Goal: Information Seeking & Learning: Learn about a topic

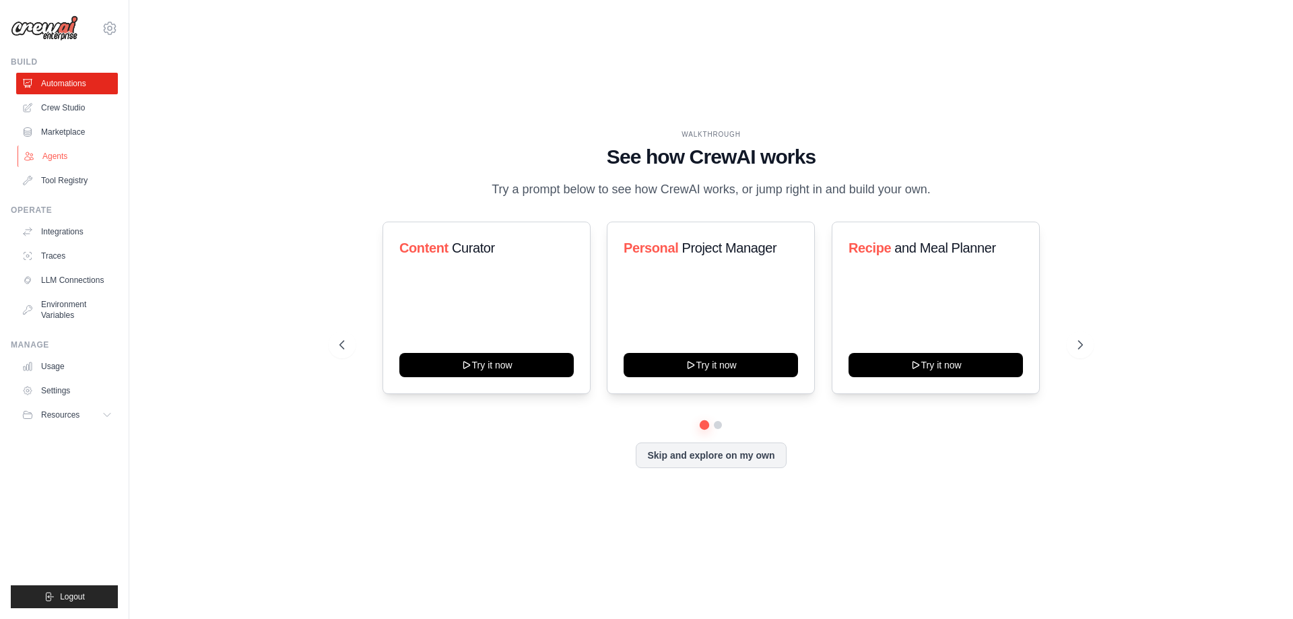
click at [54, 154] on link "Agents" at bounding box center [69, 156] width 102 height 22
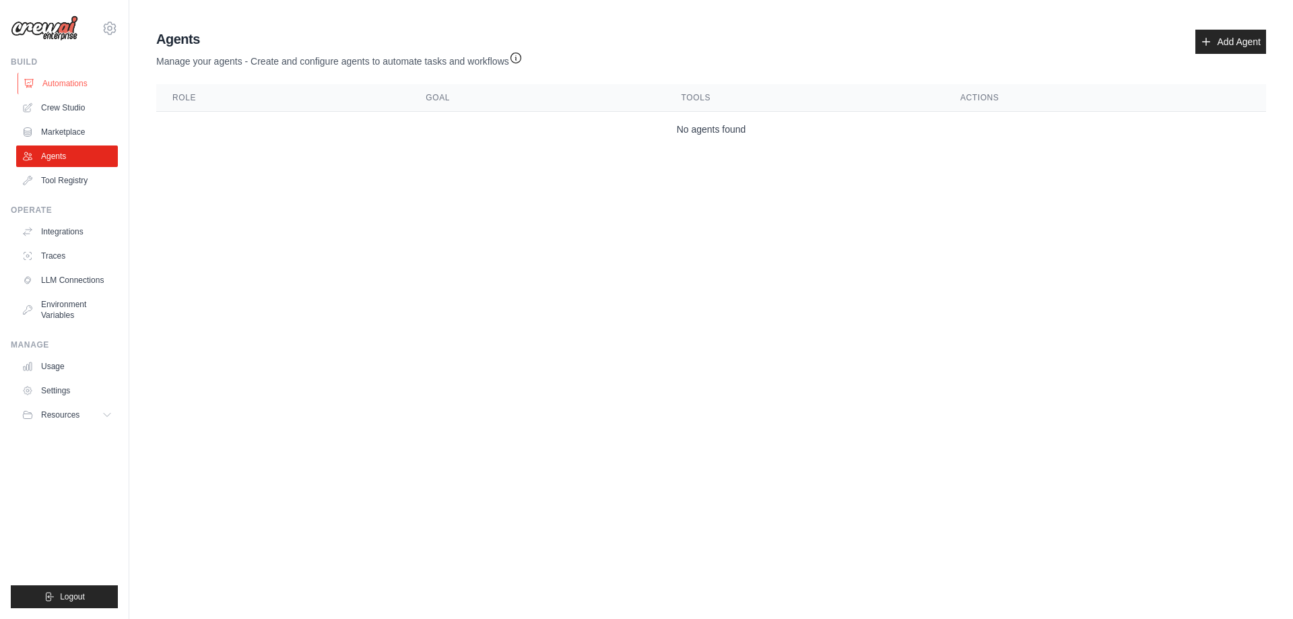
click at [62, 77] on link "Automations" at bounding box center [69, 84] width 102 height 22
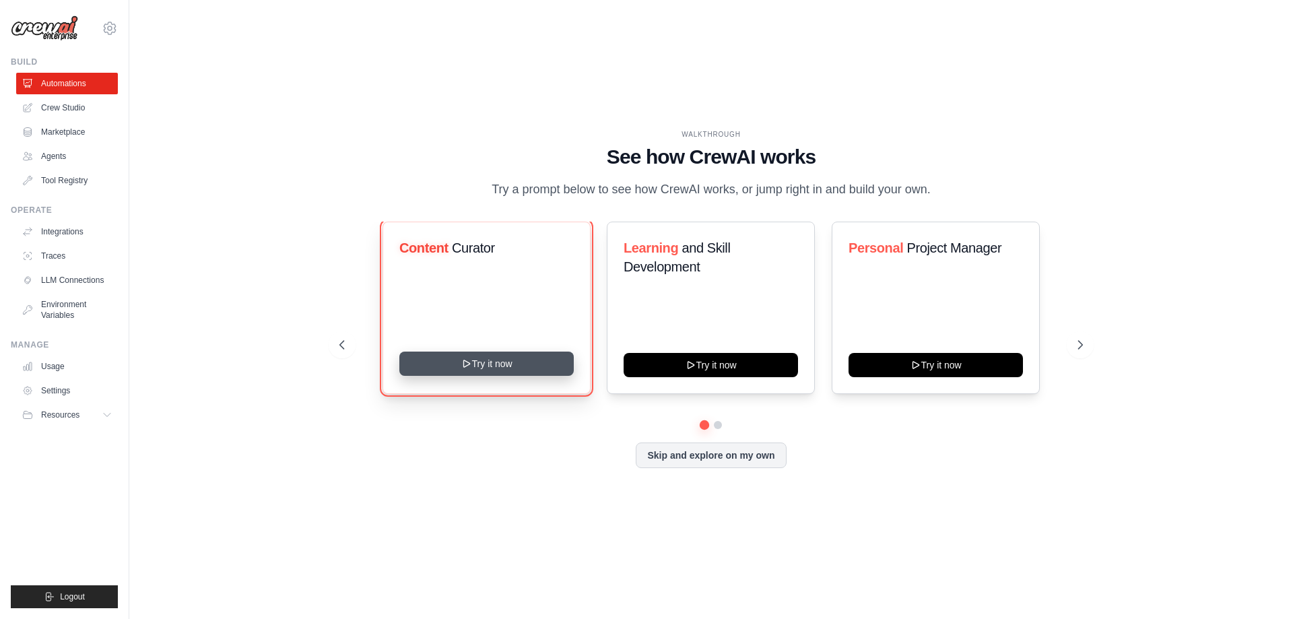
click at [487, 368] on button "Try it now" at bounding box center [486, 364] width 174 height 24
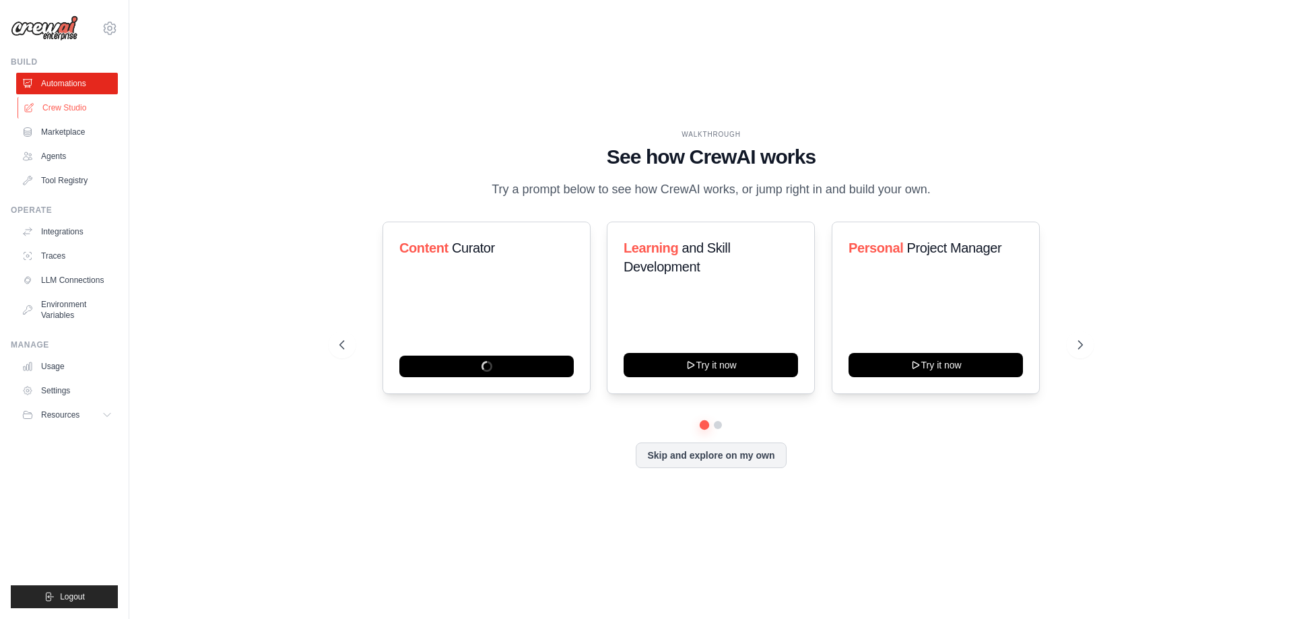
click at [59, 114] on link "Crew Studio" at bounding box center [69, 108] width 102 height 22
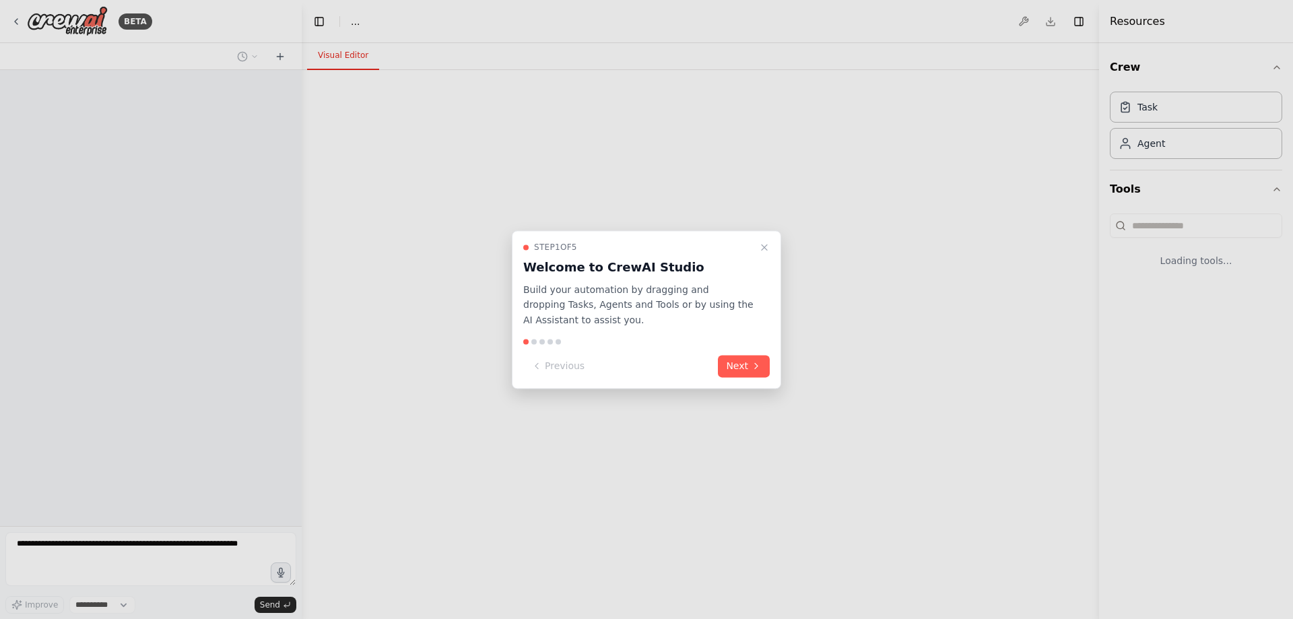
select select "****"
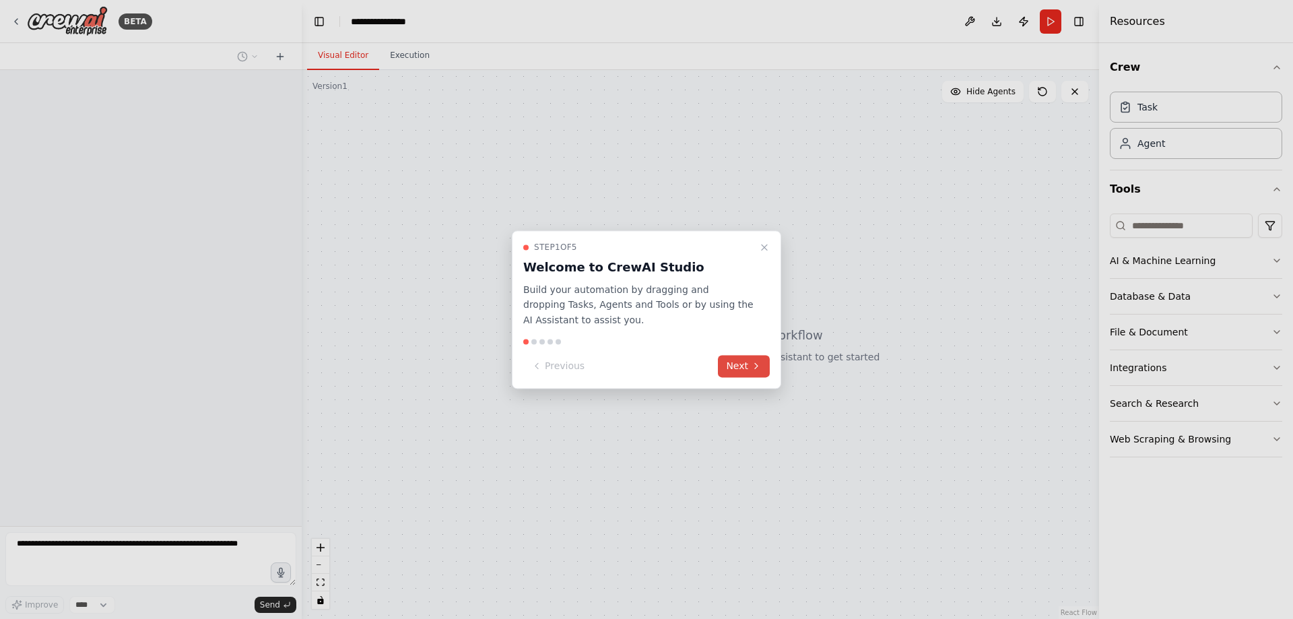
click at [746, 364] on button "Next" at bounding box center [744, 366] width 52 height 22
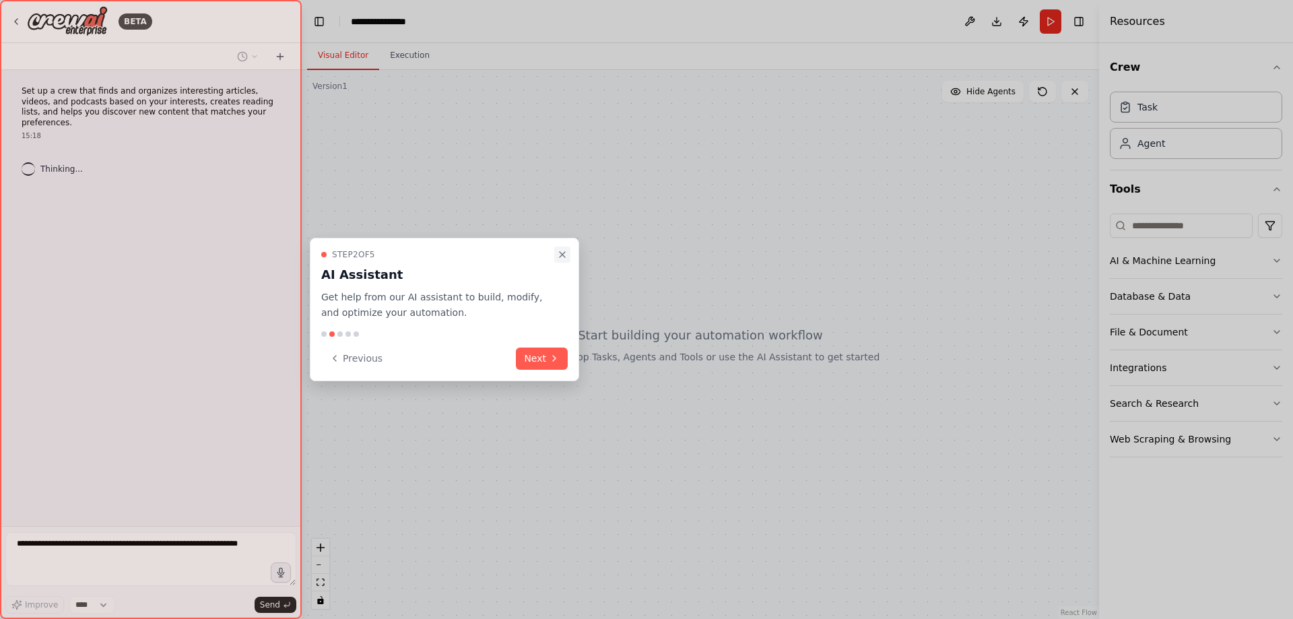
click at [562, 251] on icon "Close walkthrough" at bounding box center [562, 254] width 11 height 11
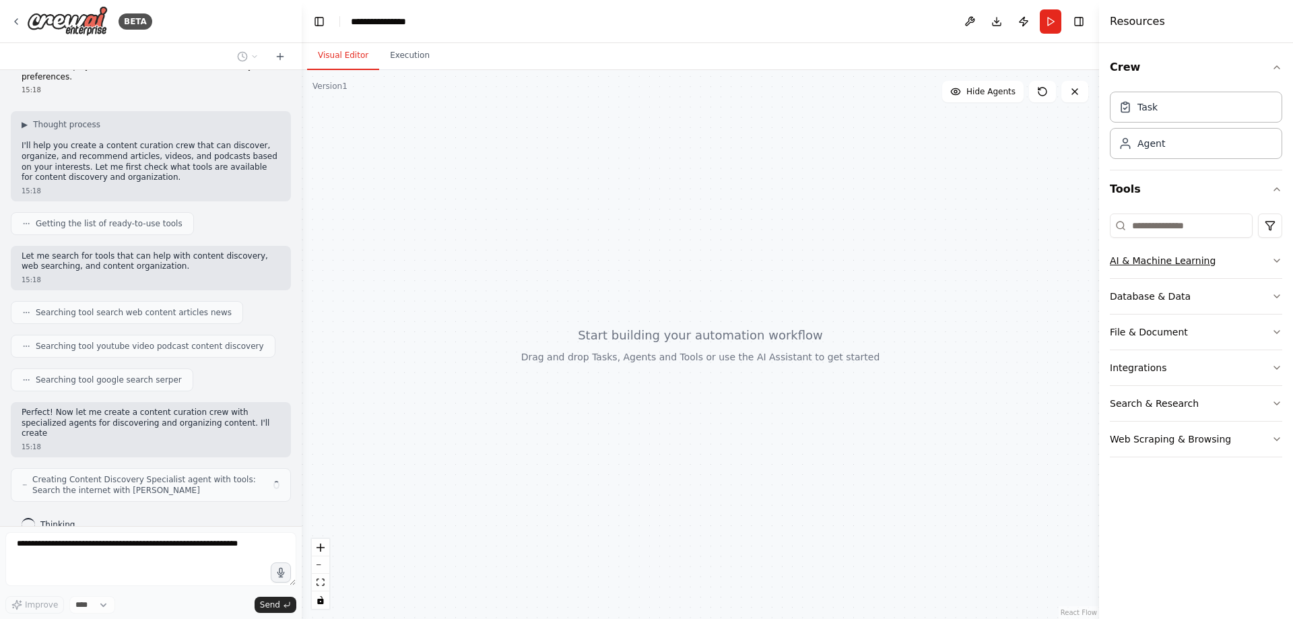
click at [1276, 259] on icon "button" at bounding box center [1277, 260] width 11 height 11
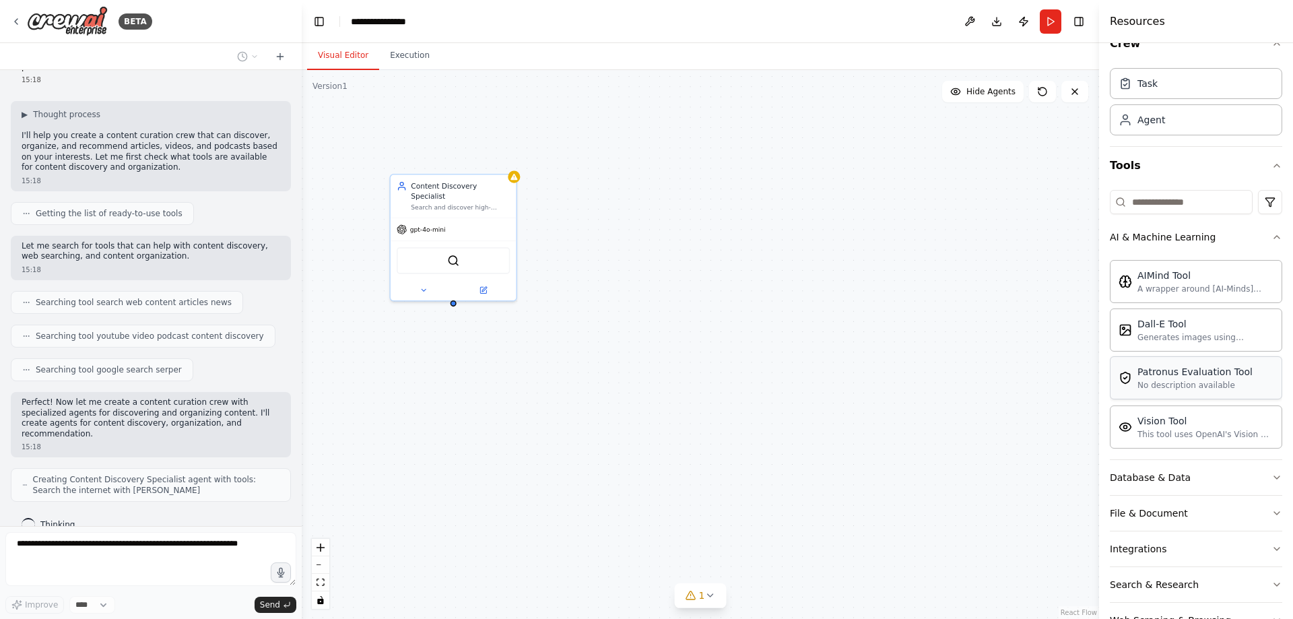
scroll to position [65, 0]
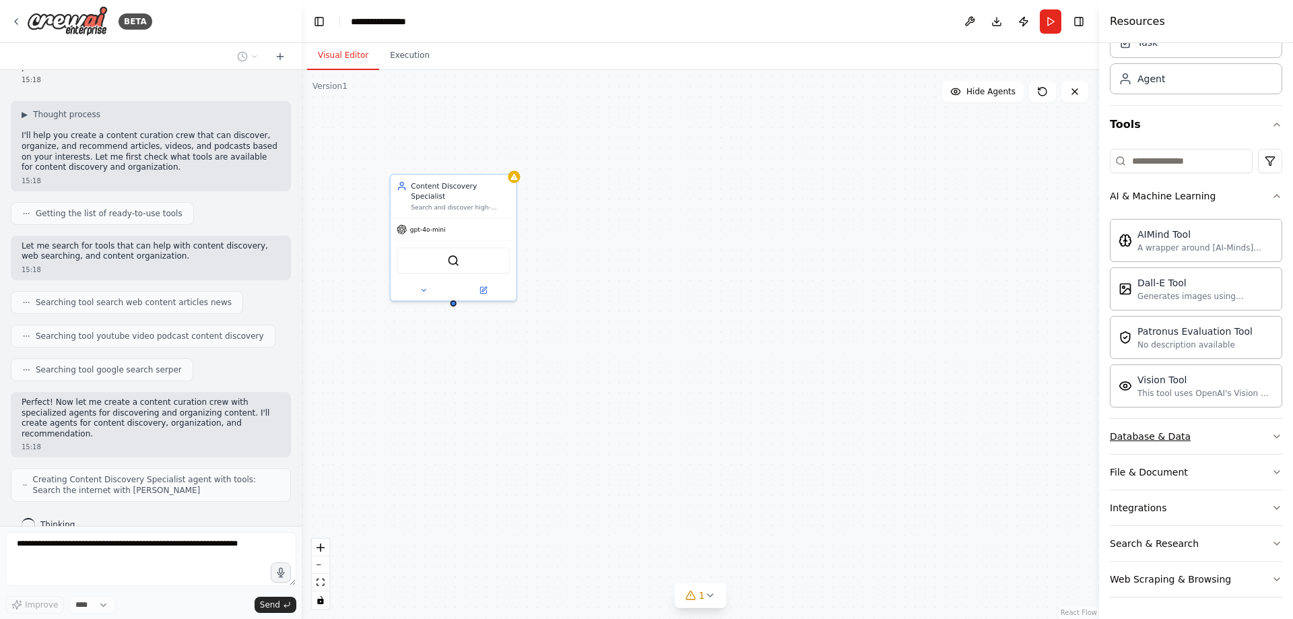
click at [1272, 438] on icon "button" at bounding box center [1277, 436] width 11 height 11
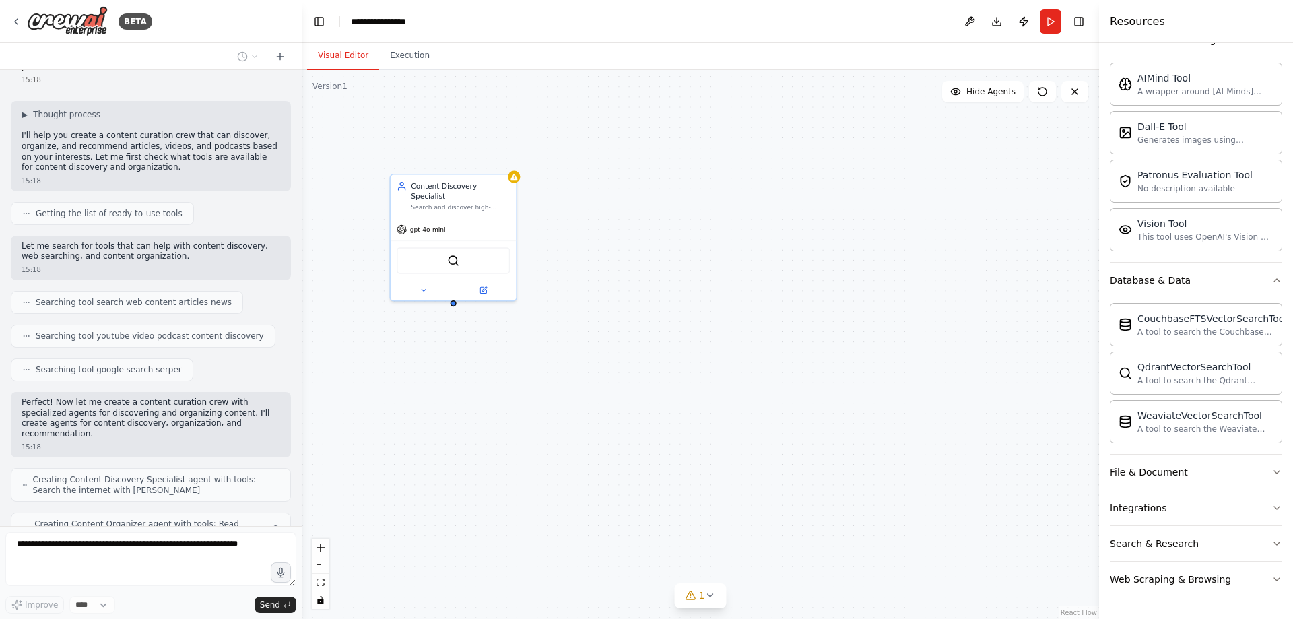
scroll to position [100, 0]
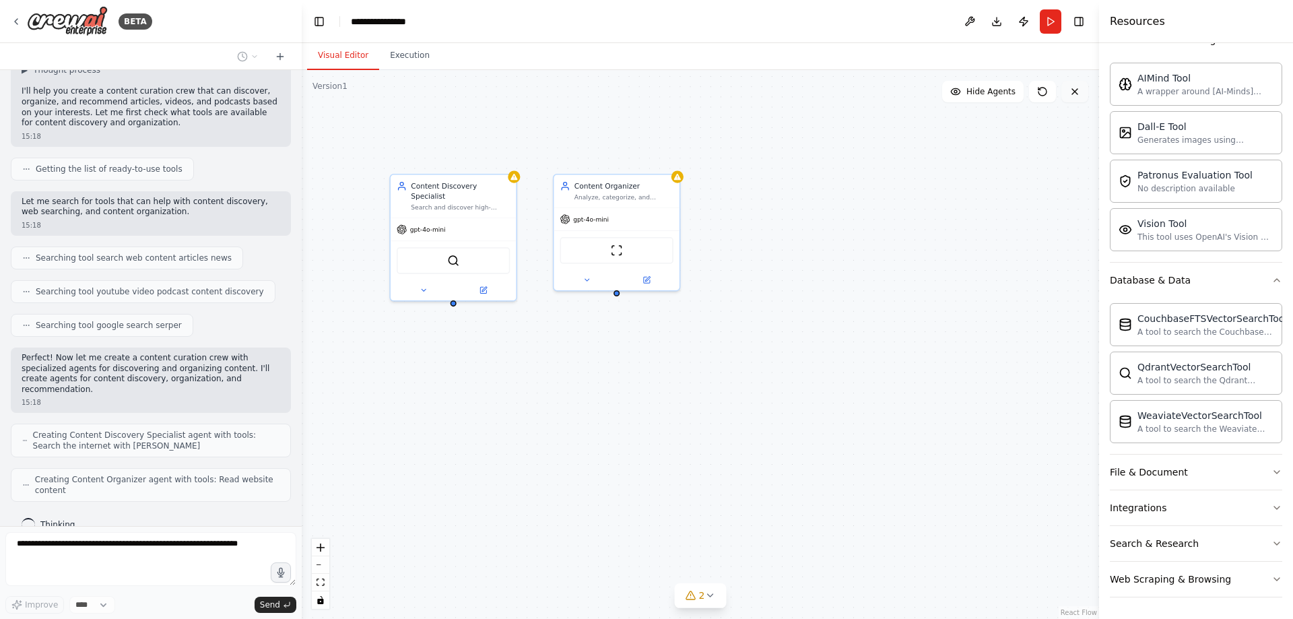
click at [1080, 97] on button at bounding box center [1074, 92] width 27 height 22
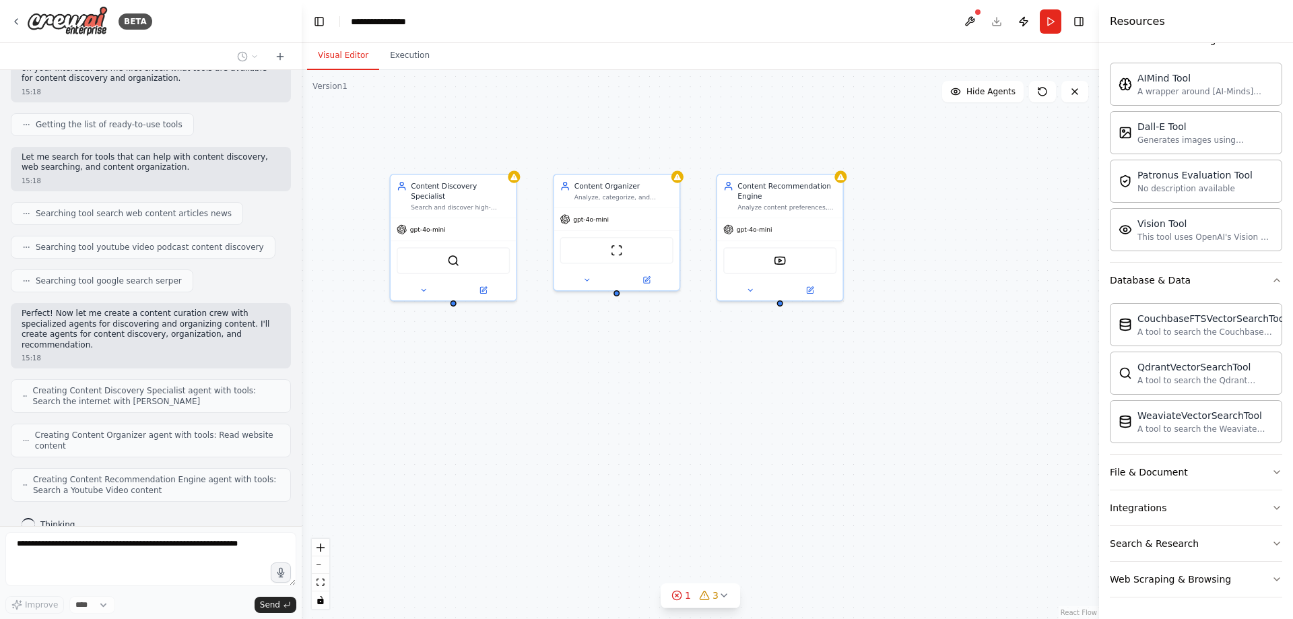
click at [408, 28] on header "**********" at bounding box center [700, 21] width 797 height 43
click at [405, 22] on div "**********" at bounding box center [384, 21] width 67 height 13
click at [490, 152] on div "Content Discovery Specialist Search and discover high-quality articles, videos,…" at bounding box center [700, 344] width 797 height 549
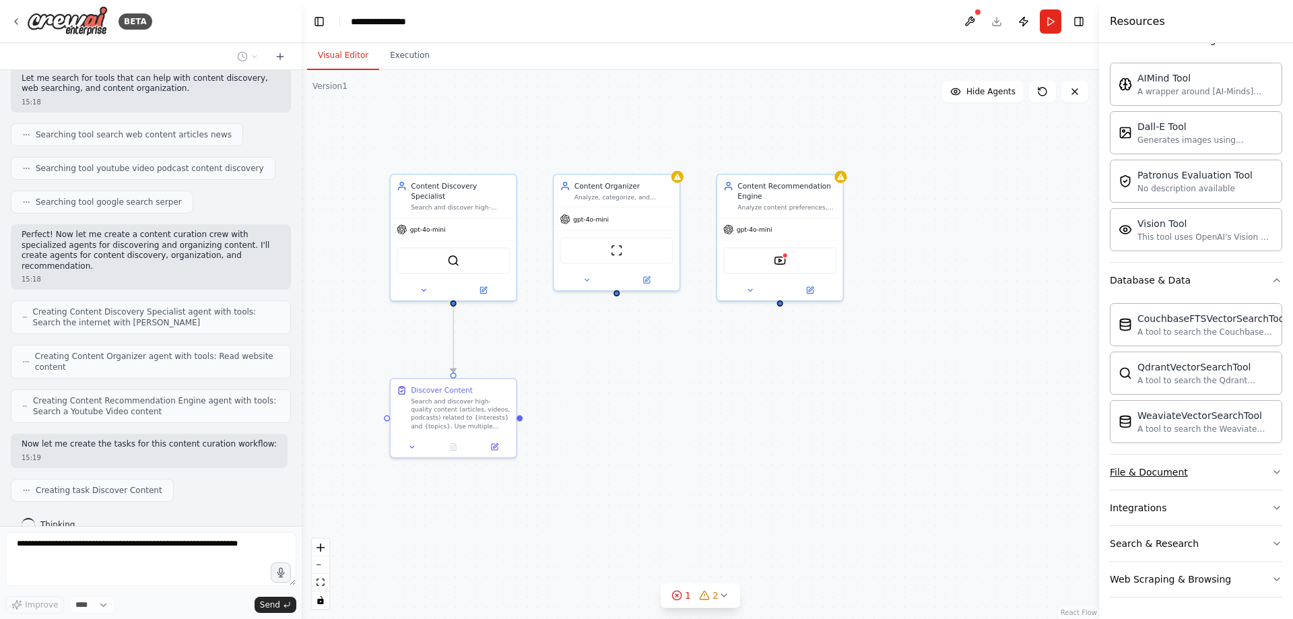
click at [1272, 468] on icon "button" at bounding box center [1277, 472] width 11 height 11
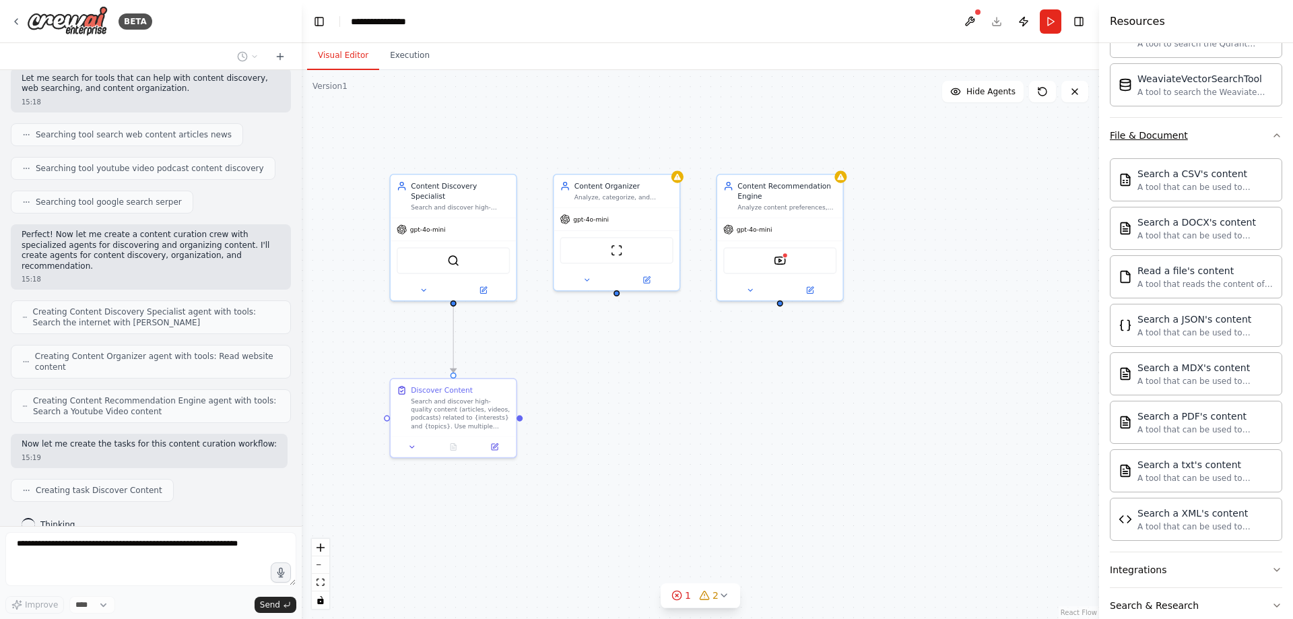
scroll to position [620, 0]
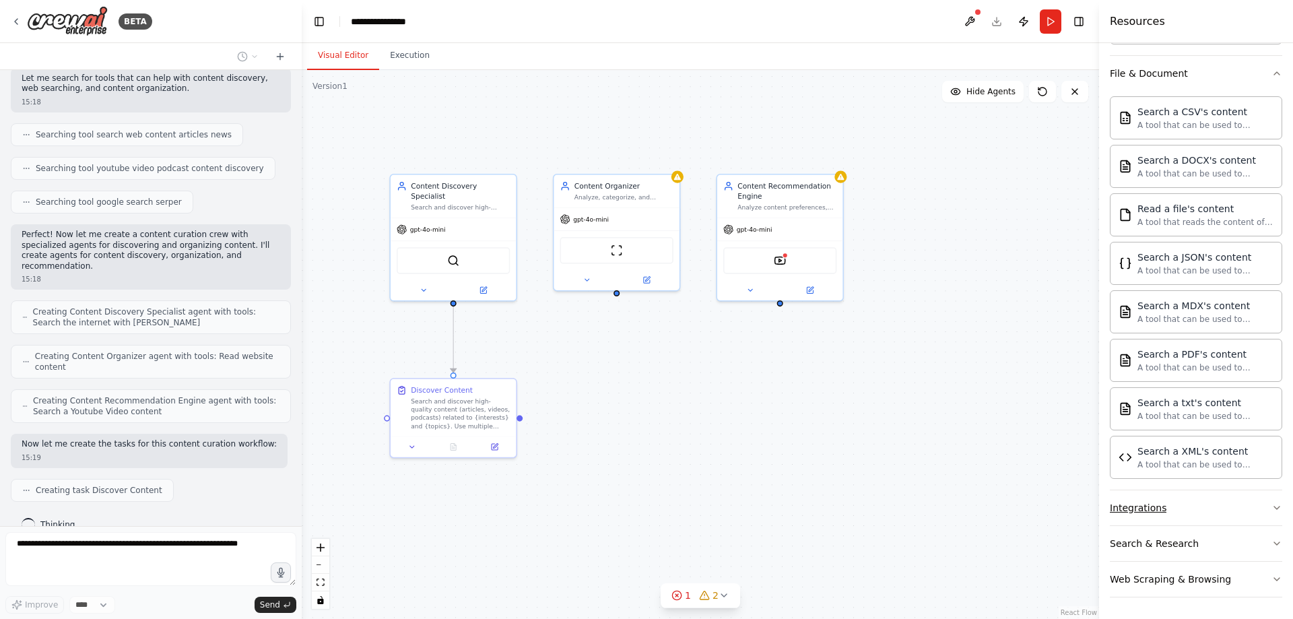
click at [1272, 508] on icon "button" at bounding box center [1277, 507] width 11 height 11
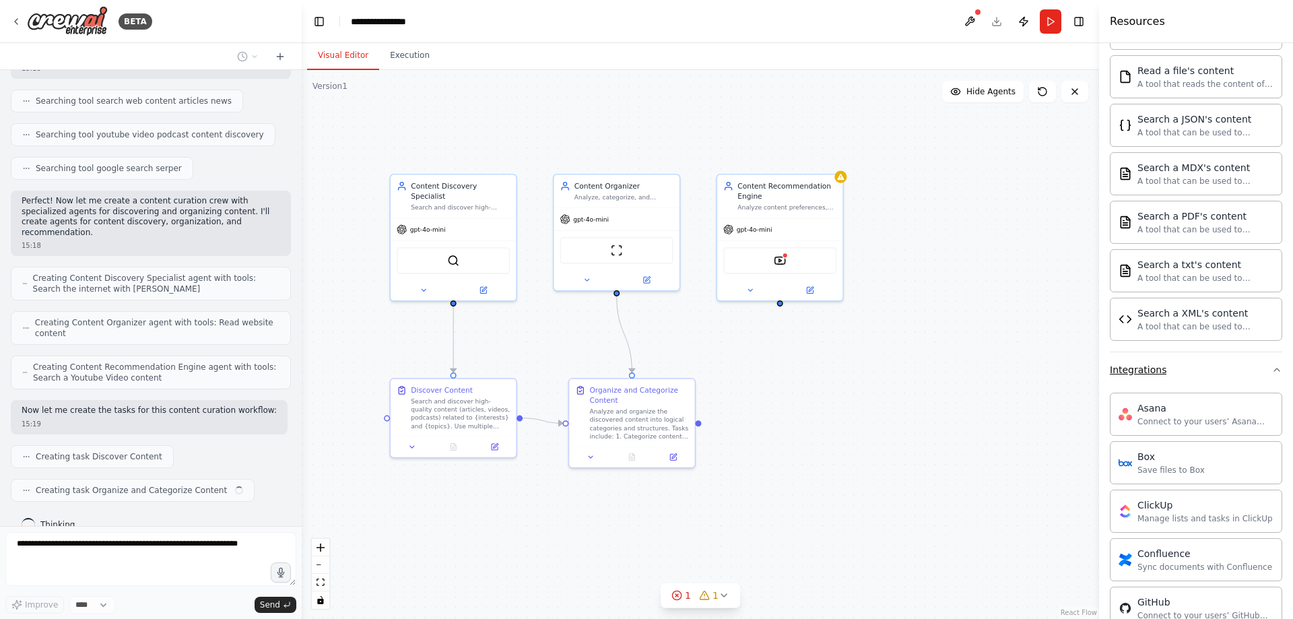
scroll to position [754, 0]
click at [1272, 372] on icon "button" at bounding box center [1277, 373] width 11 height 11
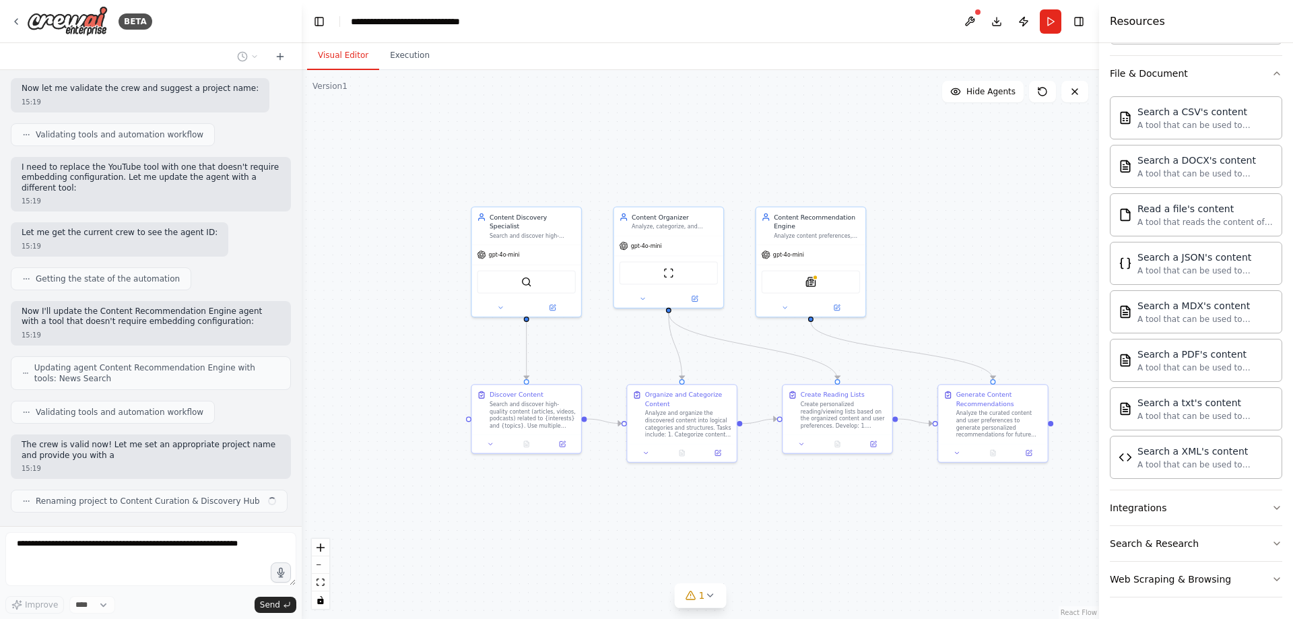
scroll to position [770, 0]
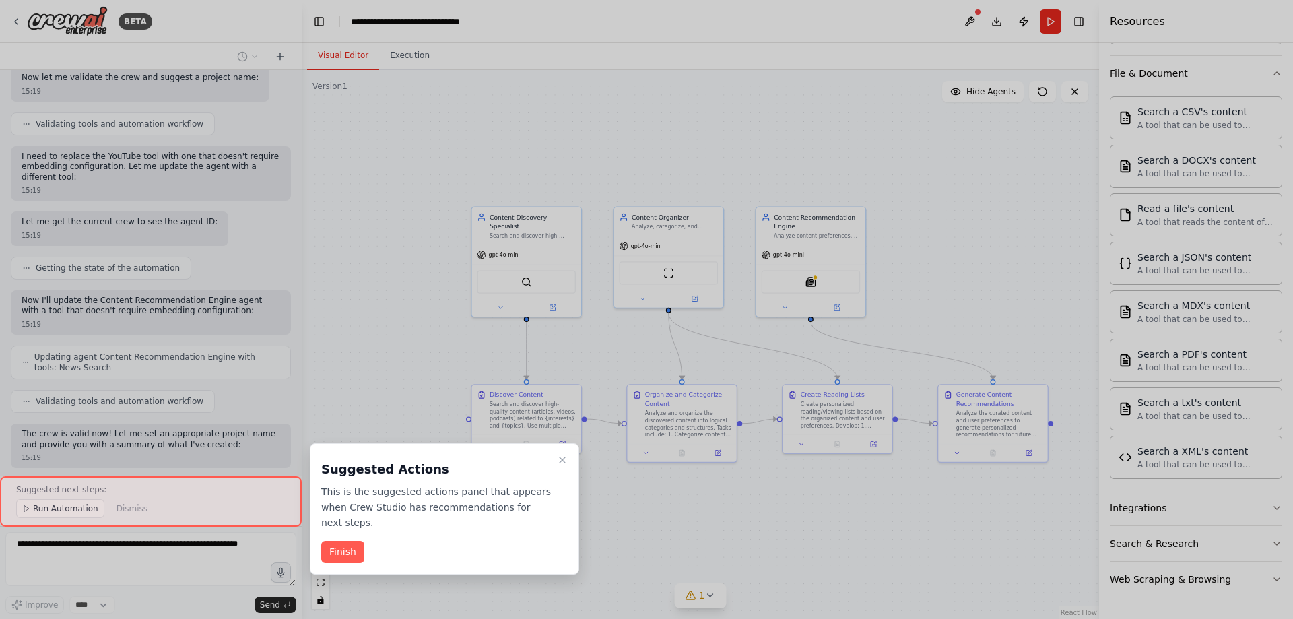
click at [105, 504] on div at bounding box center [151, 501] width 302 height 51
click at [143, 516] on div at bounding box center [151, 501] width 302 height 51
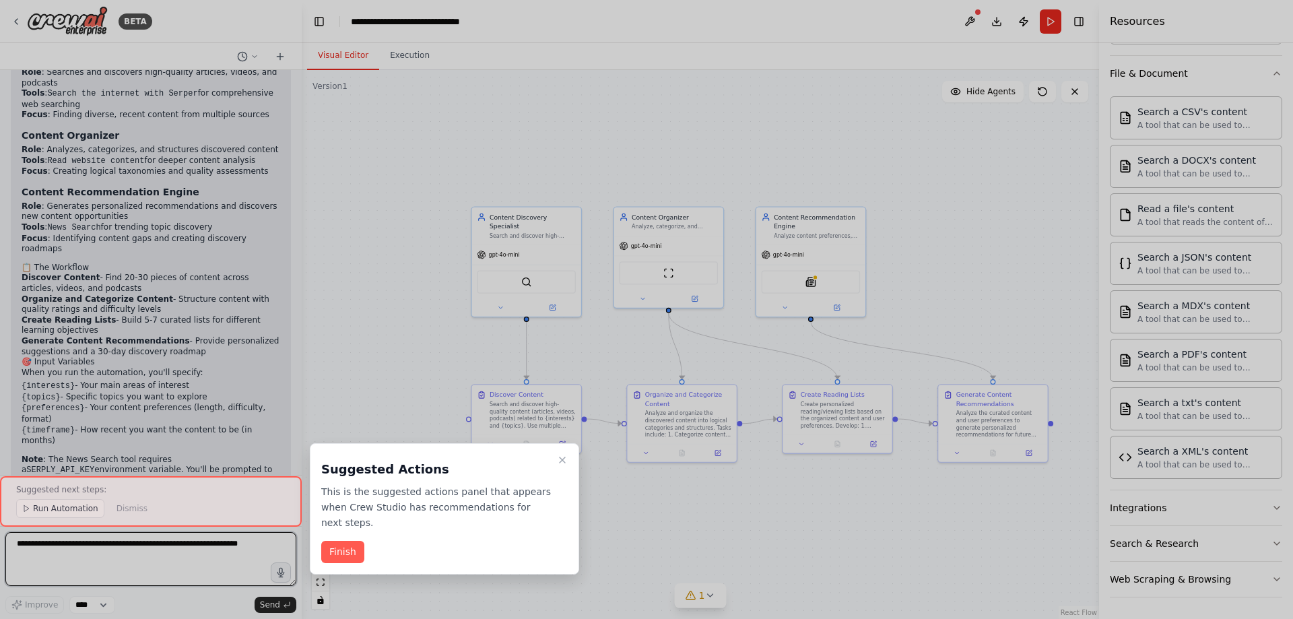
scroll to position [1290, 0]
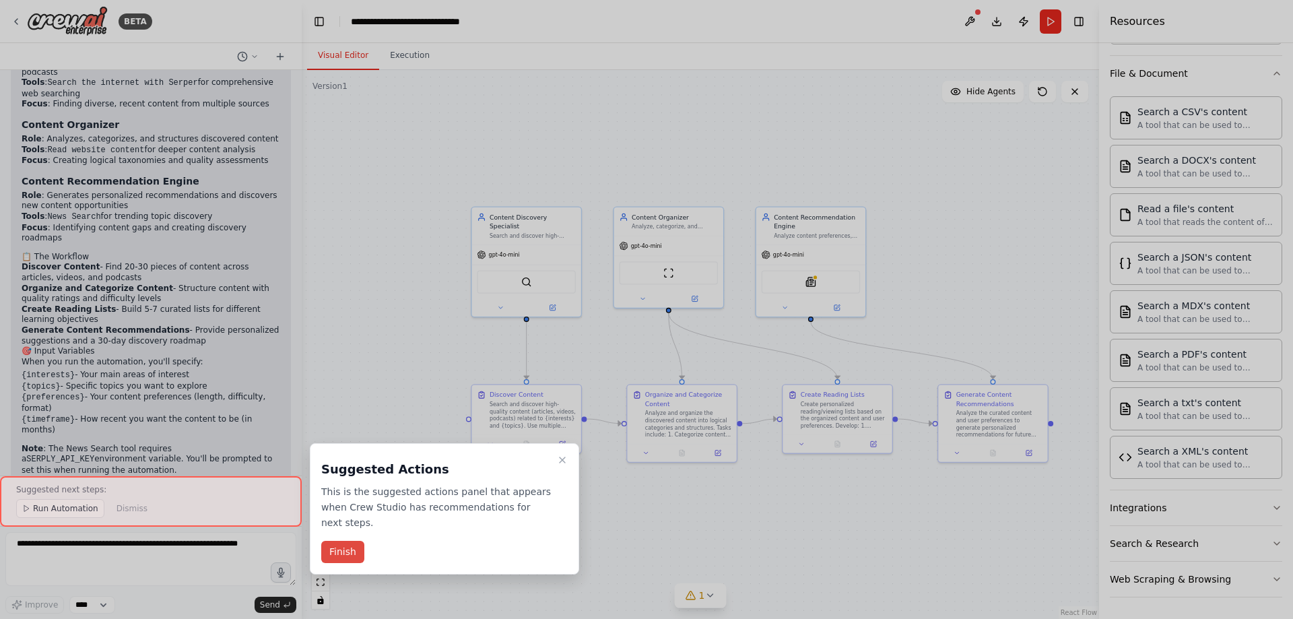
click at [329, 541] on button "Finish" at bounding box center [342, 552] width 43 height 22
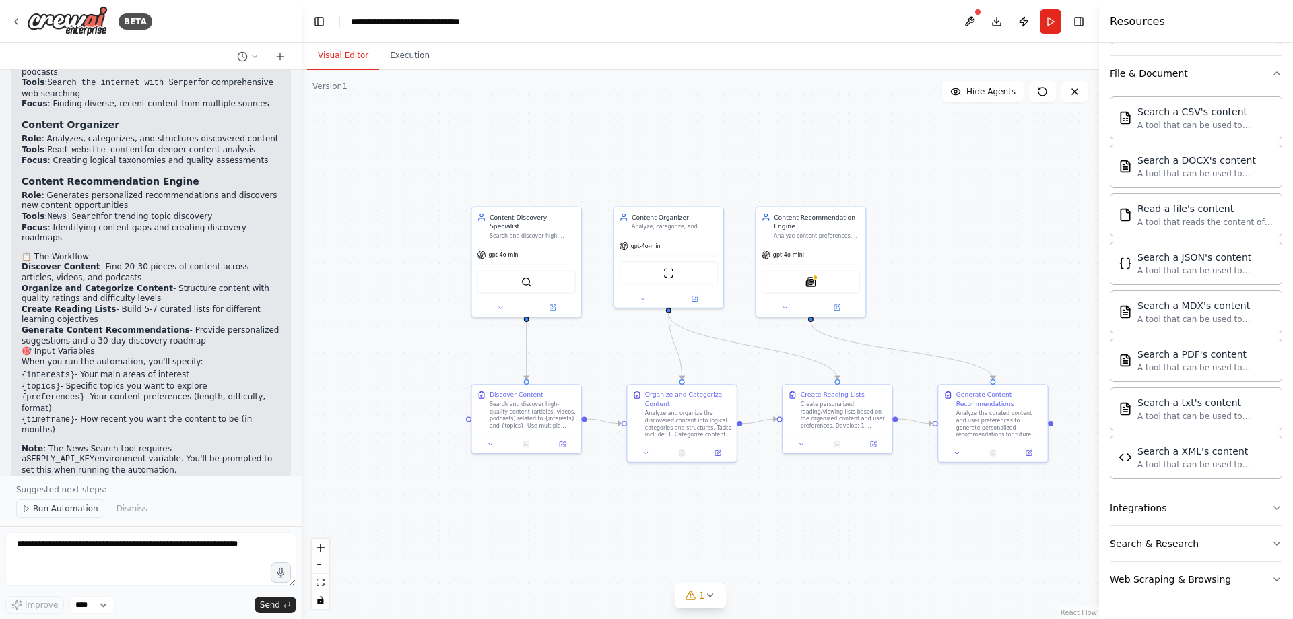
click at [62, 512] on span "Run Automation" at bounding box center [65, 508] width 65 height 11
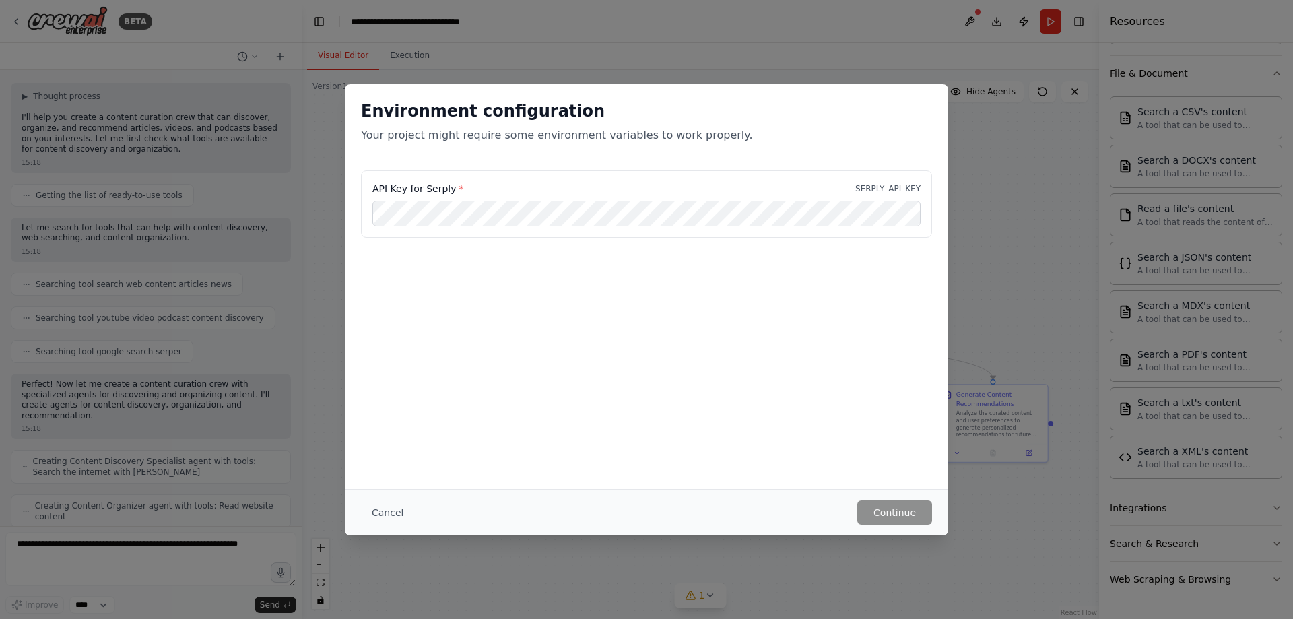
scroll to position [27, 0]
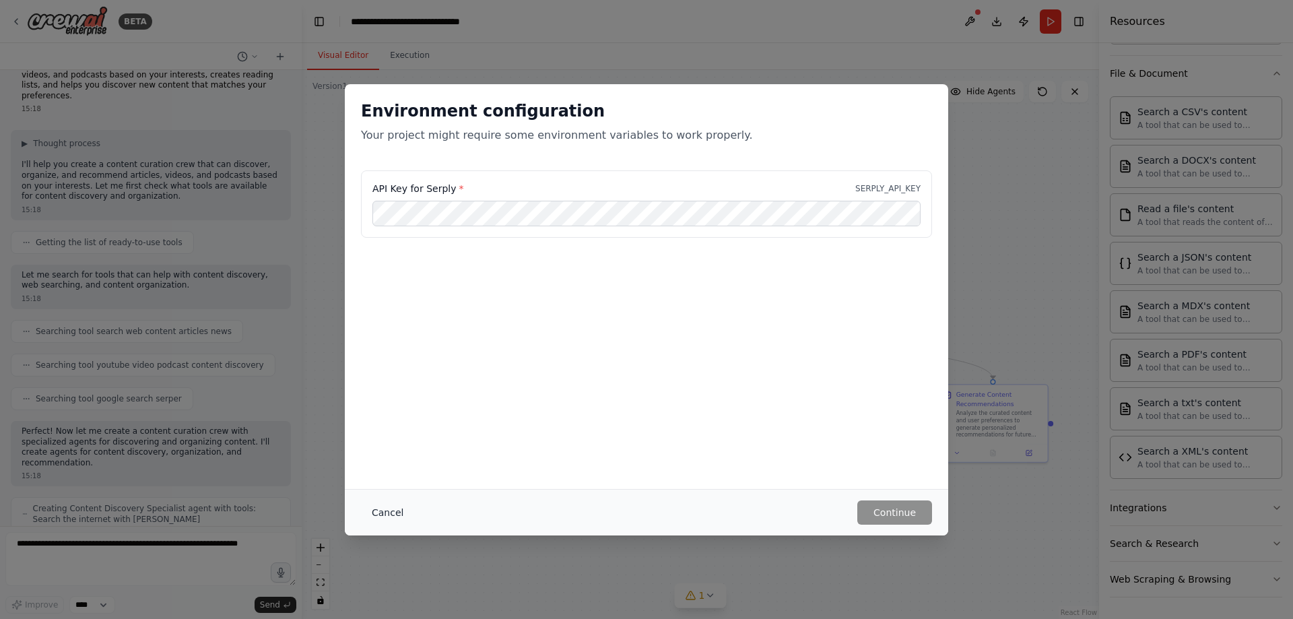
click at [372, 513] on button "Cancel" at bounding box center [387, 512] width 53 height 24
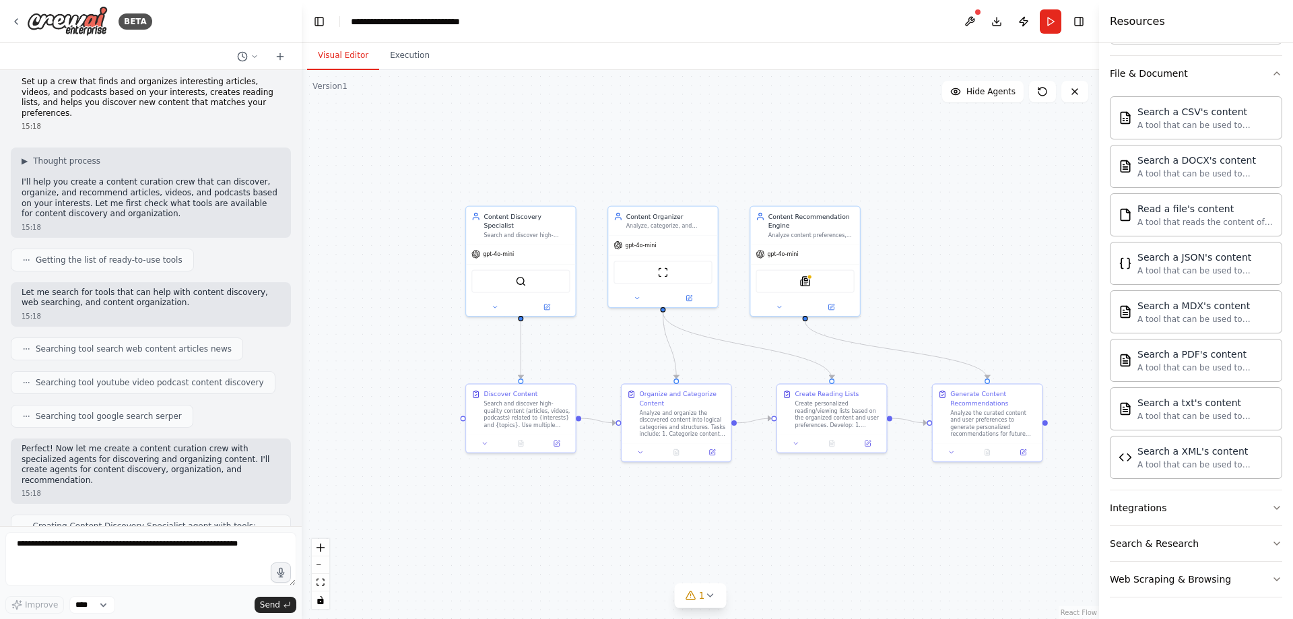
scroll to position [0, 0]
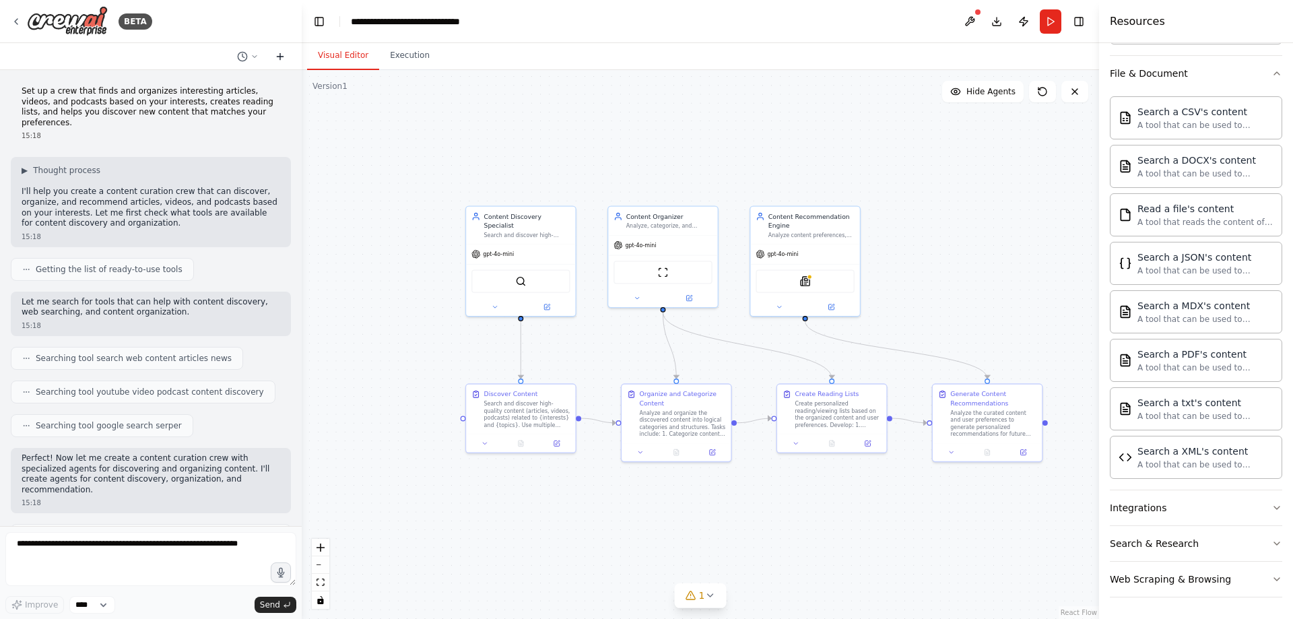
click at [279, 57] on icon at bounding box center [280, 57] width 6 height 0
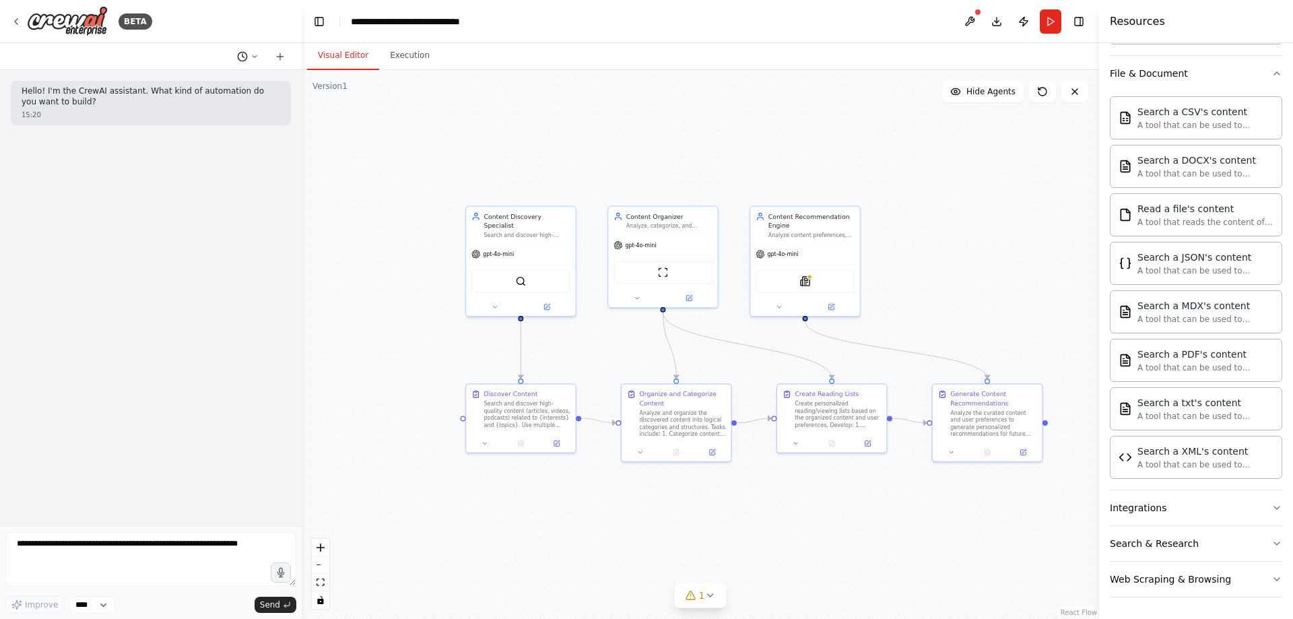
click at [256, 57] on icon at bounding box center [255, 57] width 8 height 8
click at [374, 239] on div ".deletable-edge-delete-btn { width: 20px; height: 20px; border: 0px solid #ffff…" at bounding box center [700, 344] width 797 height 549
click at [501, 249] on div "gpt-4o-mini" at bounding box center [520, 252] width 109 height 20
click at [814, 137] on div ".deletable-edge-delete-btn { width: 20px; height: 20px; border: 0px solid #ffff…" at bounding box center [700, 344] width 797 height 549
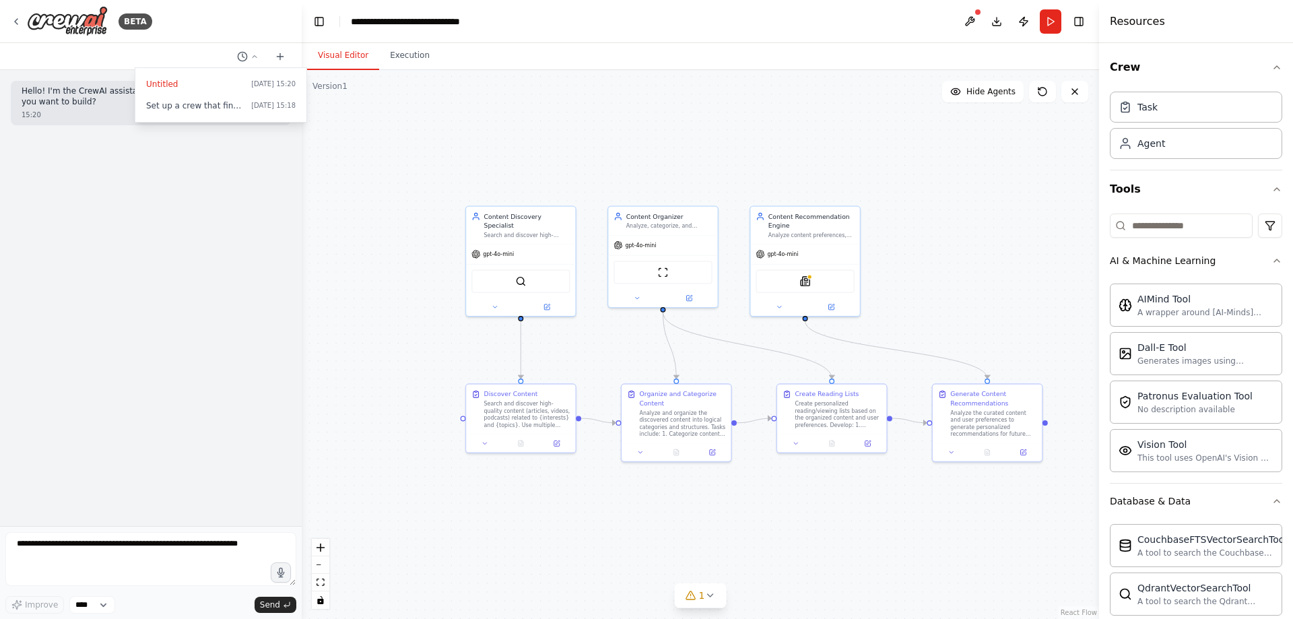
click at [464, 148] on div ".deletable-edge-delete-btn { width: 20px; height: 20px; border: 0px solid #ffff…" at bounding box center [700, 344] width 797 height 549
click at [252, 57] on div at bounding box center [151, 309] width 302 height 619
click at [412, 23] on div "**********" at bounding box center [425, 21] width 148 height 13
click at [370, 219] on div ".deletable-edge-delete-btn { width: 20px; height: 20px; border: 0px solid #ffff…" at bounding box center [700, 344] width 797 height 549
click at [18, 20] on icon at bounding box center [16, 21] width 11 height 11
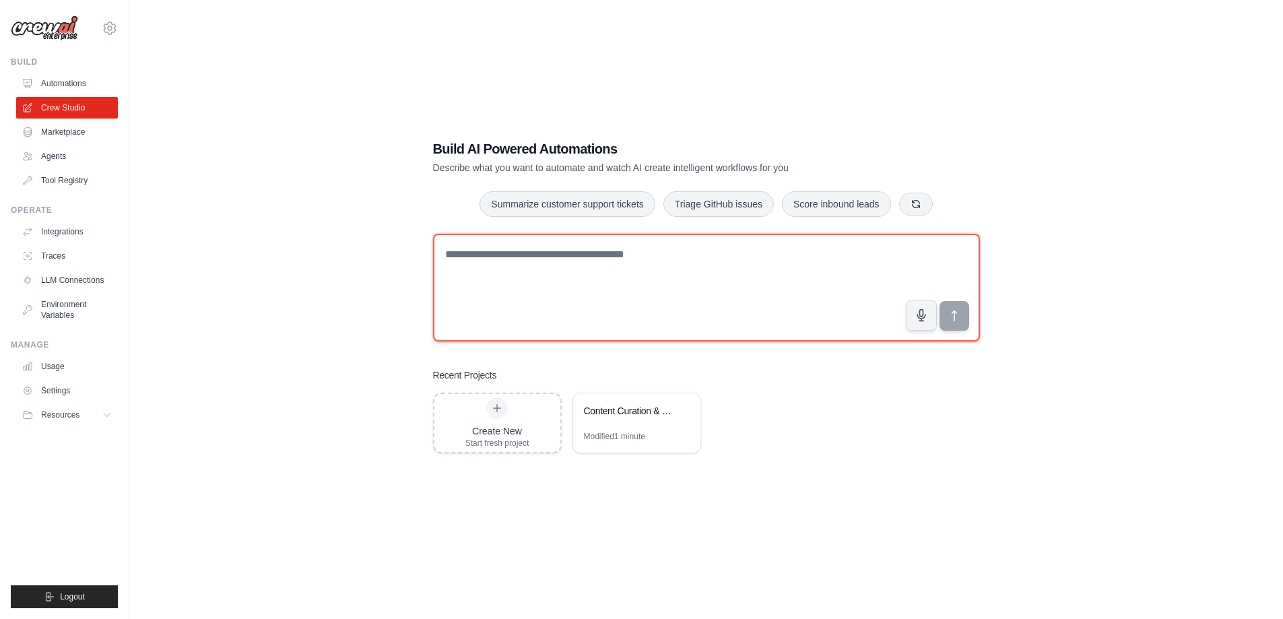
click at [561, 250] on textarea at bounding box center [706, 288] width 547 height 108
click at [465, 271] on textarea at bounding box center [706, 288] width 547 height 108
type textarea "**********"
drag, startPoint x: 863, startPoint y: 254, endPoint x: 388, endPoint y: 219, distance: 476.1
click at [388, 219] on div "**********" at bounding box center [706, 296] width 1111 height 619
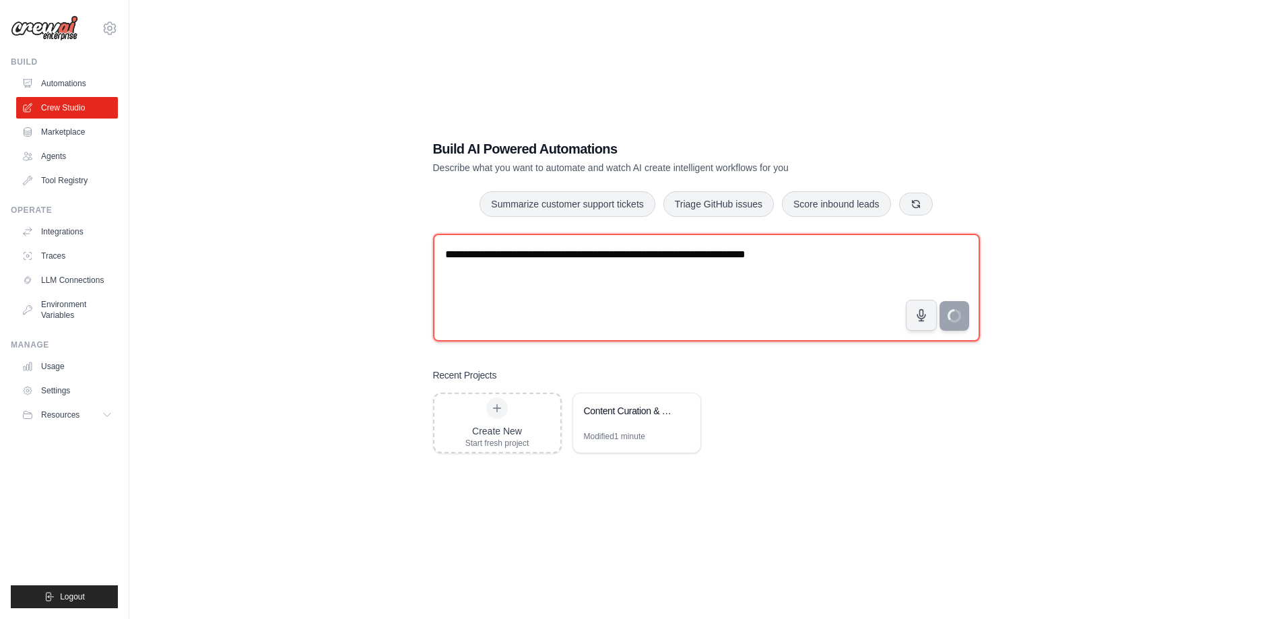
click at [804, 291] on textarea "**********" at bounding box center [706, 288] width 547 height 108
drag, startPoint x: 849, startPoint y: 256, endPoint x: 409, endPoint y: 242, distance: 439.3
click at [409, 242] on div "**********" at bounding box center [706, 296] width 1111 height 619
click at [643, 281] on textarea "**********" at bounding box center [706, 288] width 547 height 108
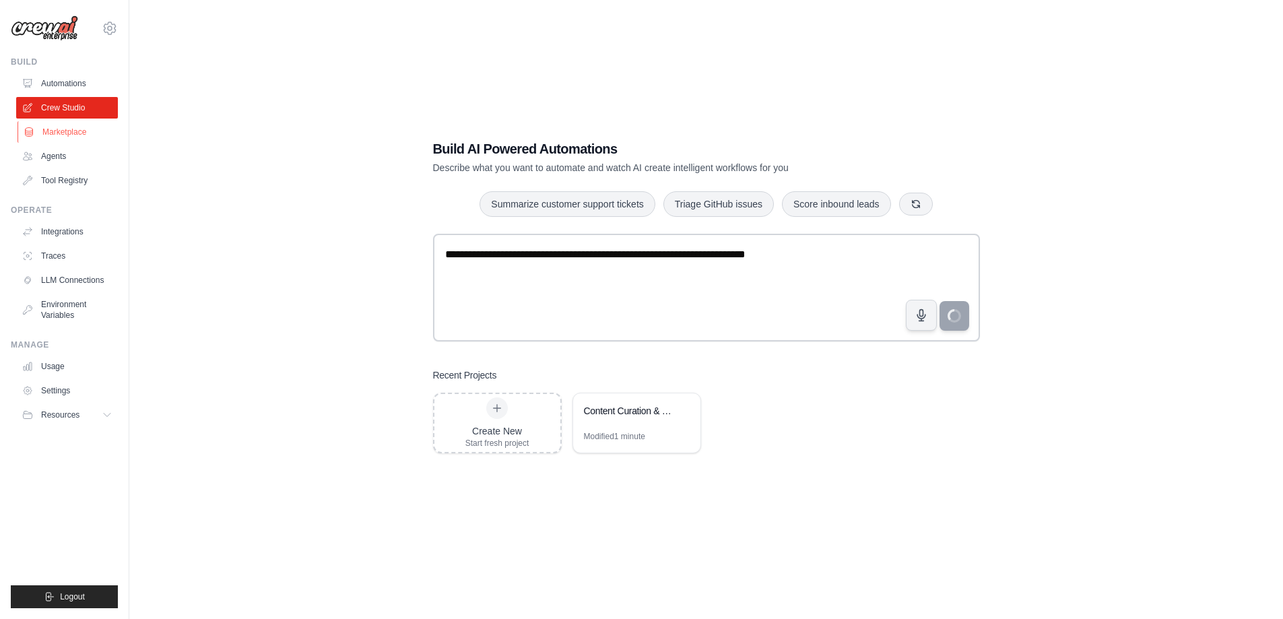
click at [58, 125] on link "Marketplace" at bounding box center [69, 132] width 102 height 22
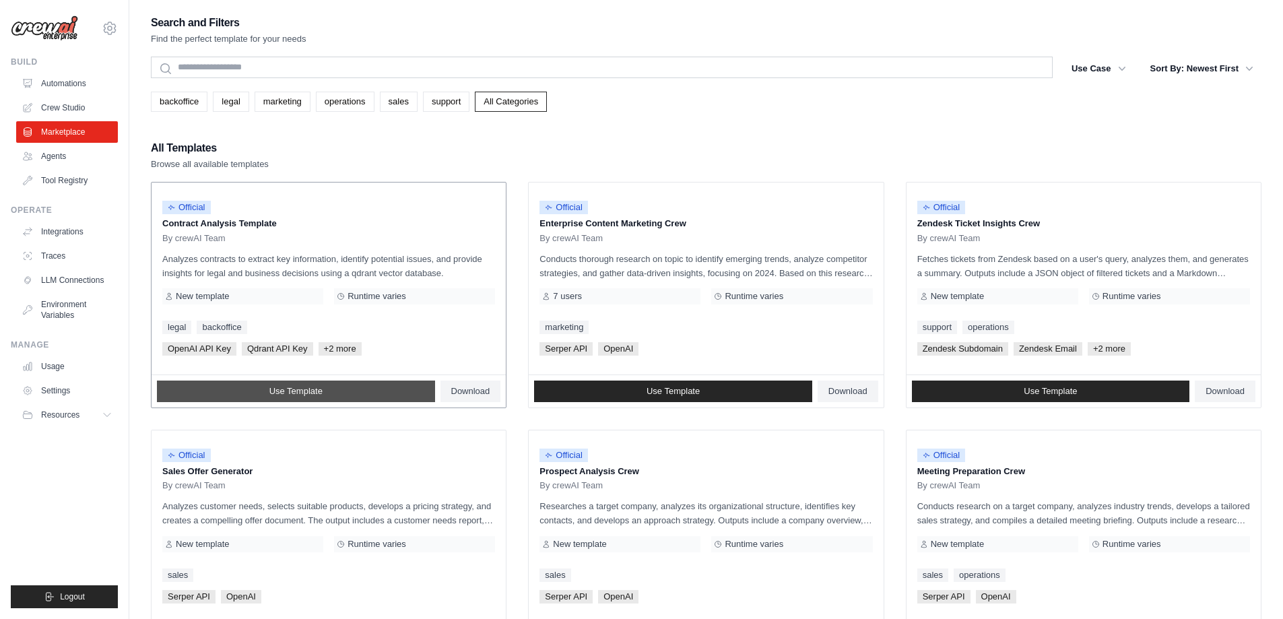
click at [321, 386] on span "Use Template" at bounding box center [295, 391] width 53 height 11
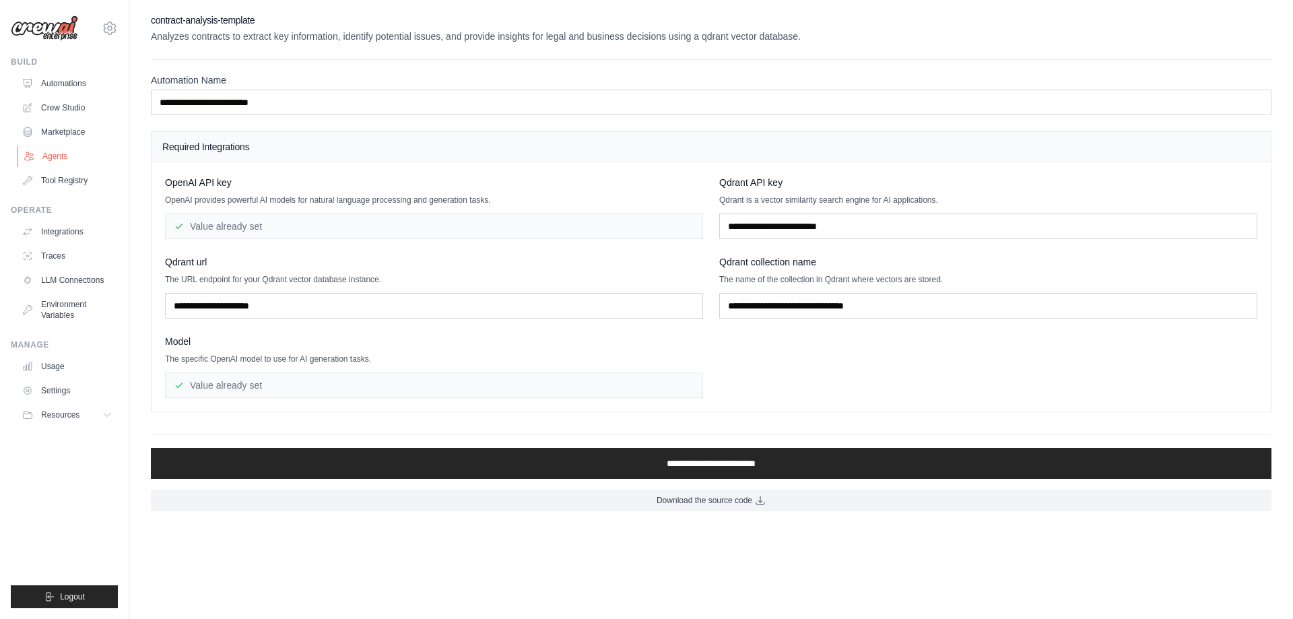
click at [62, 160] on link "Agents" at bounding box center [69, 156] width 102 height 22
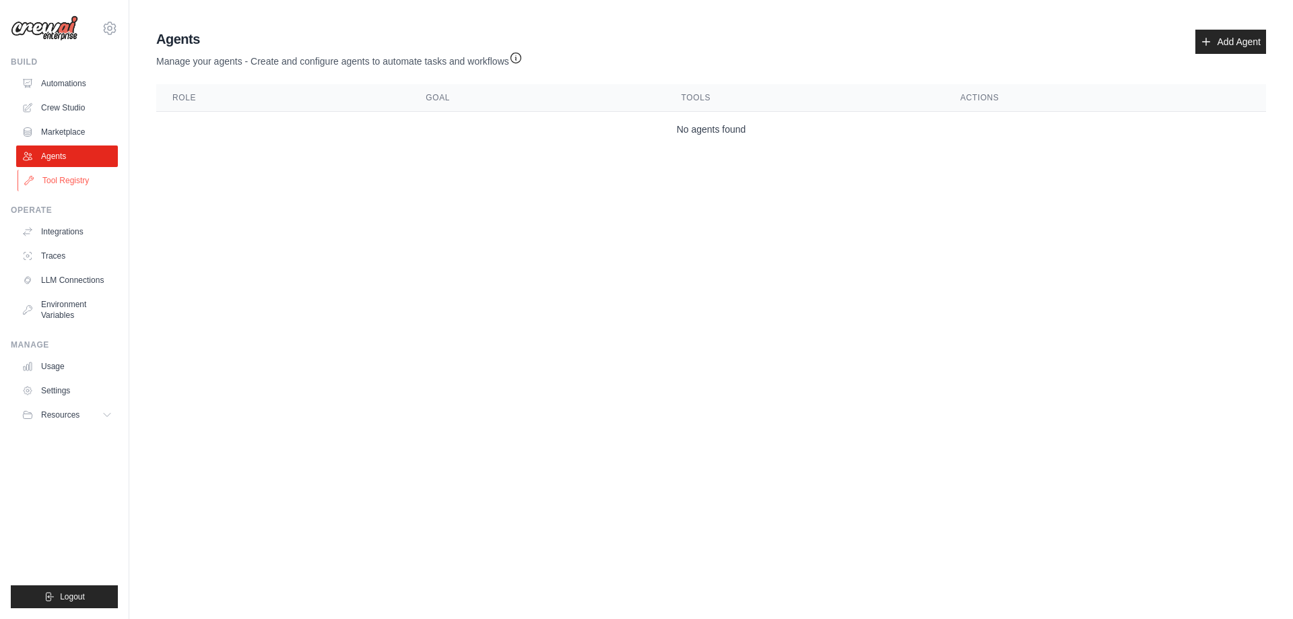
click at [59, 183] on link "Tool Registry" at bounding box center [69, 181] width 102 height 22
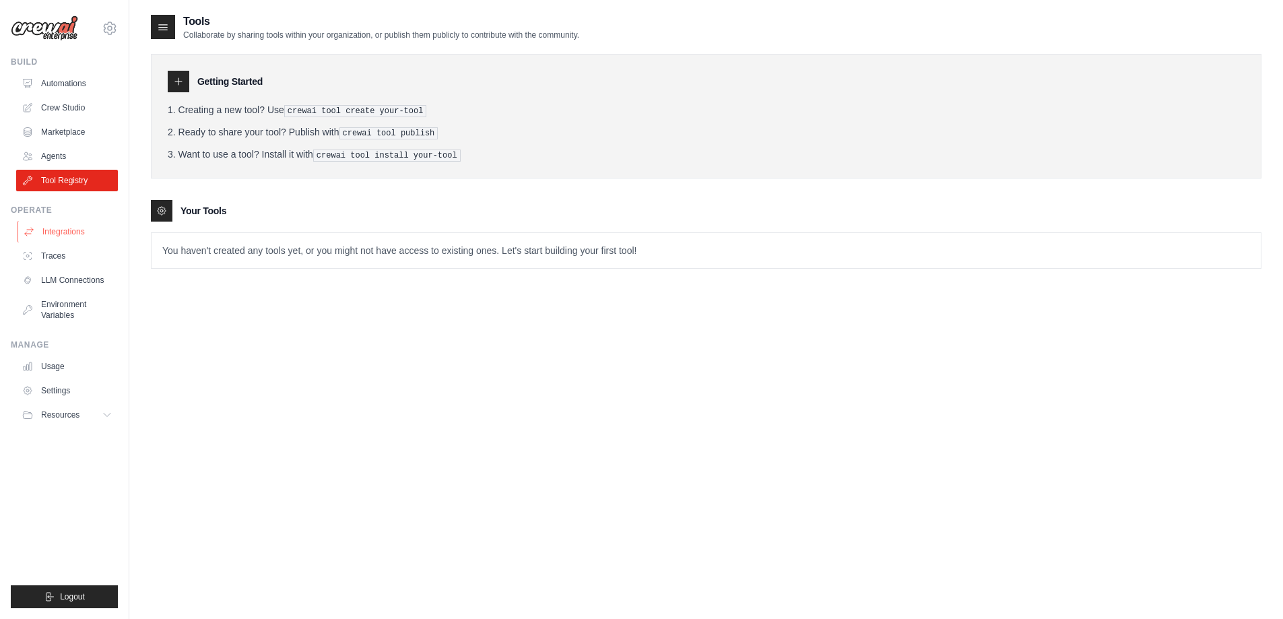
click at [69, 229] on link "Integrations" at bounding box center [69, 232] width 102 height 22
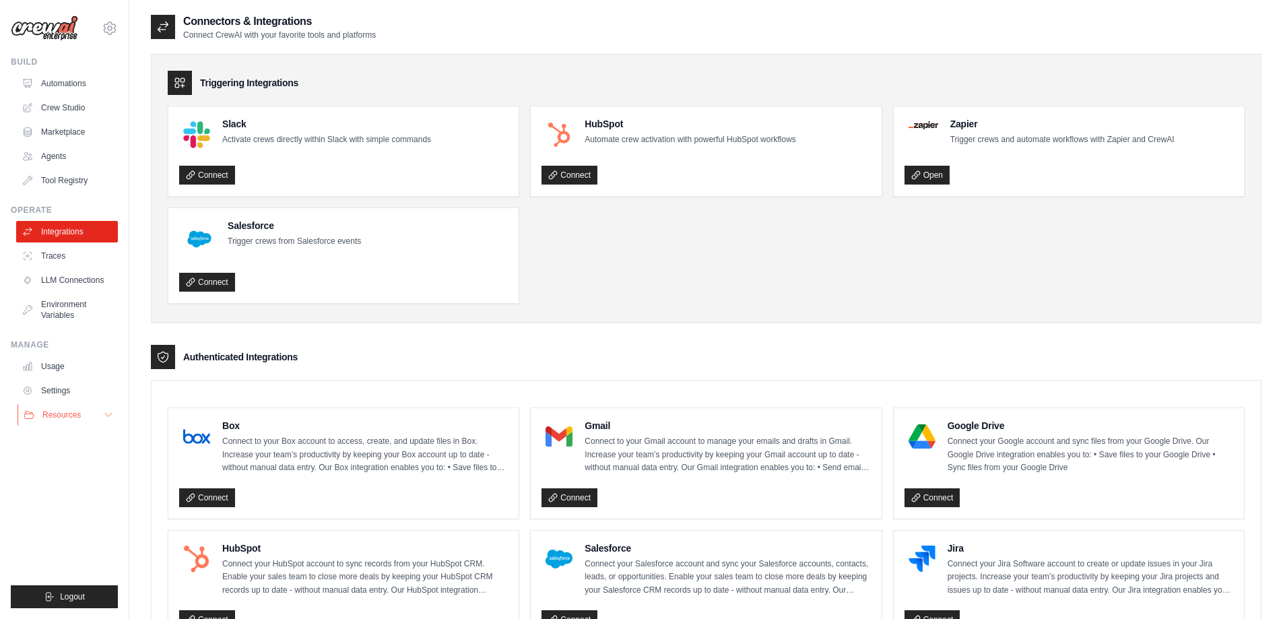
click at [100, 417] on button "Resources" at bounding box center [69, 415] width 102 height 22
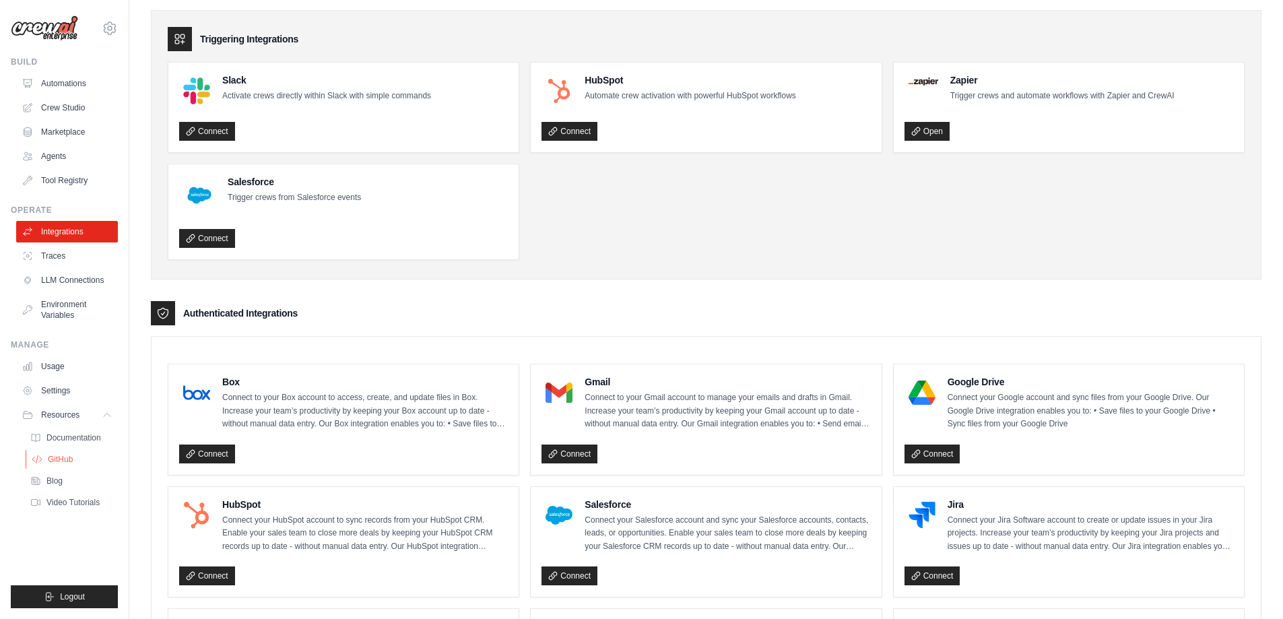
scroll to position [67, 0]
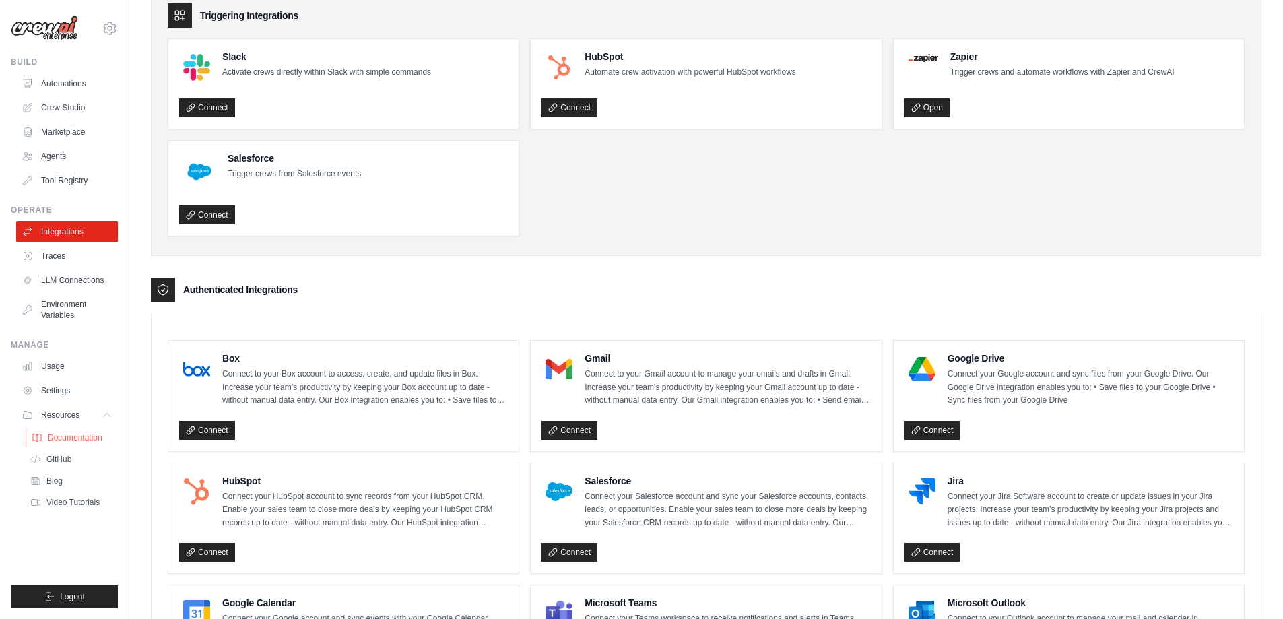
click at [66, 440] on span "Documentation" at bounding box center [75, 437] width 55 height 11
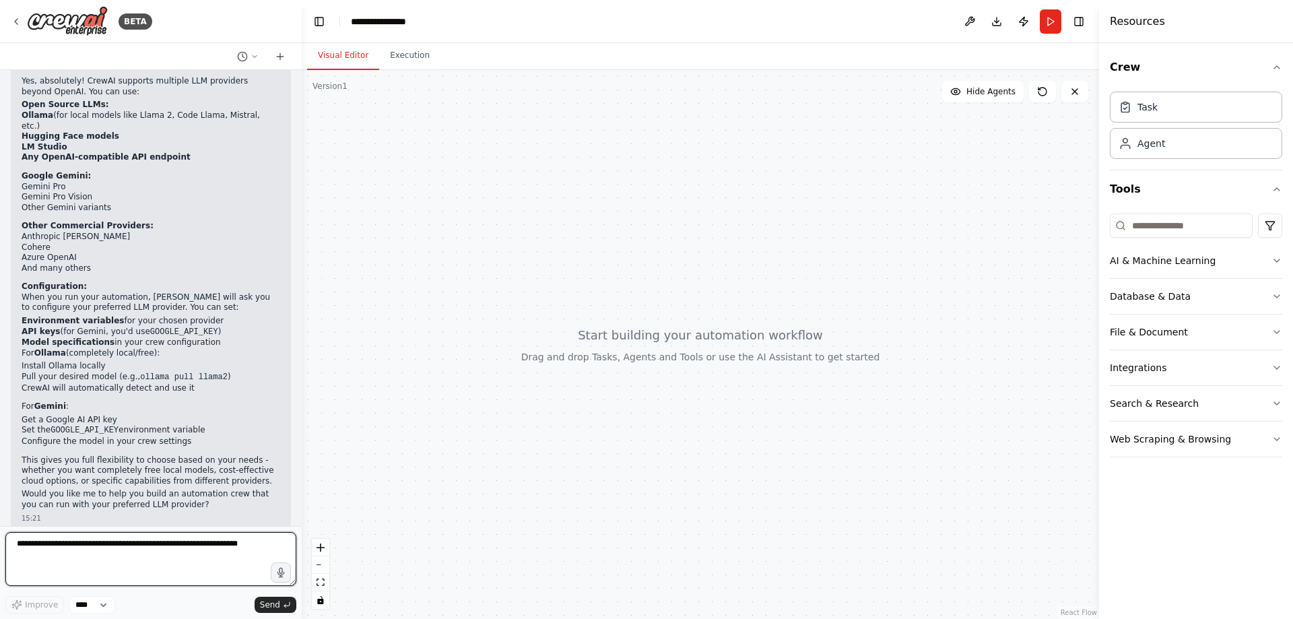
scroll to position [92, 0]
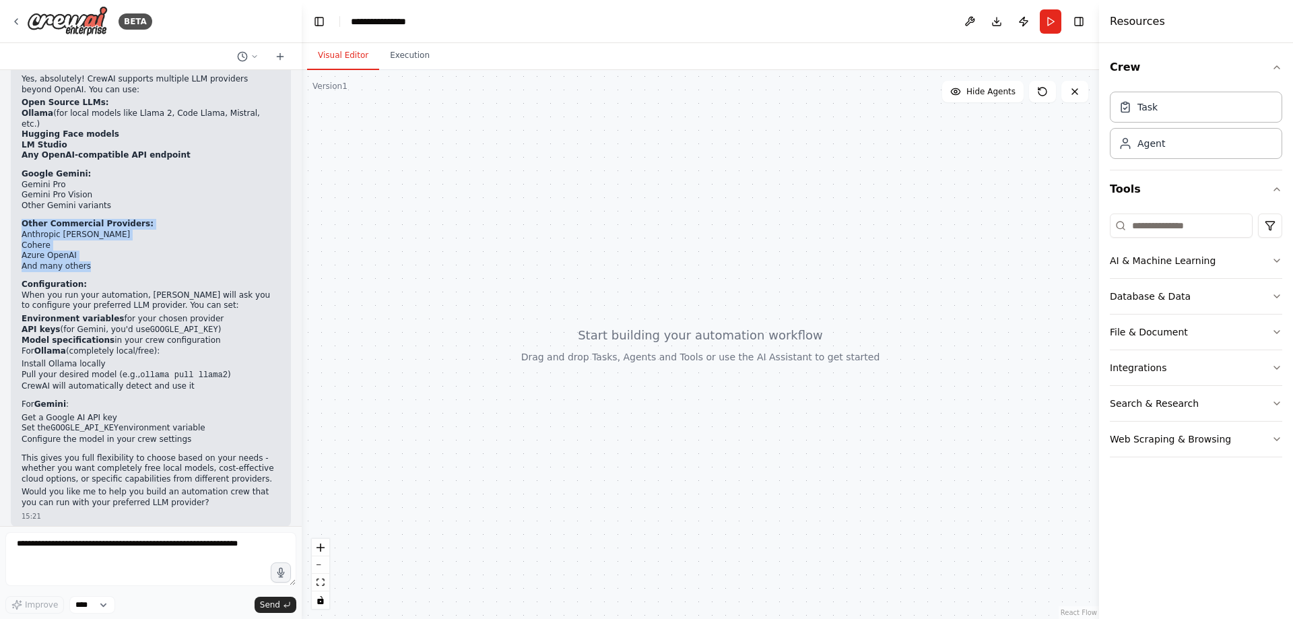
drag, startPoint x: 95, startPoint y: 255, endPoint x: 11, endPoint y: 216, distance: 92.2
click at [11, 216] on div "▶ Thought process Yes, absolutely! CrewAI supports multiple LLM providers beyon…" at bounding box center [151, 285] width 280 height 482
click at [59, 240] on li "Cohere" at bounding box center [151, 245] width 259 height 11
drag, startPoint x: 86, startPoint y: 253, endPoint x: 17, endPoint y: 211, distance: 80.4
click at [17, 211] on div "▶ Thought process Yes, absolutely! CrewAI supports multiple LLM providers beyon…" at bounding box center [151, 285] width 280 height 482
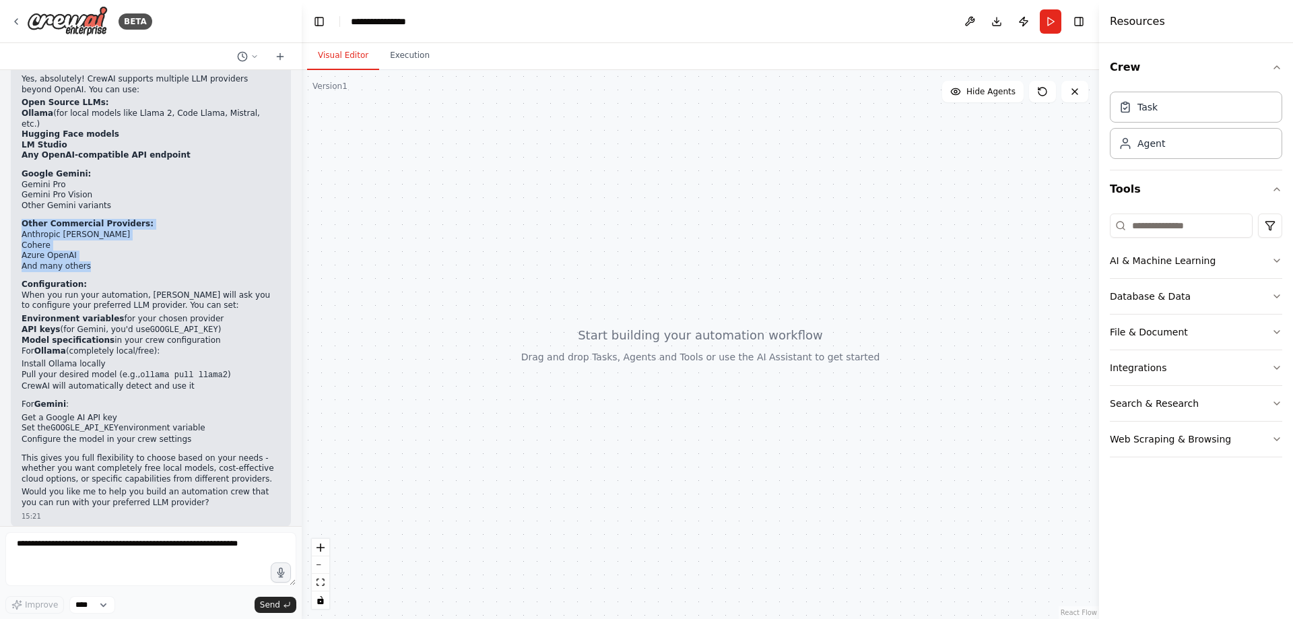
click at [77, 251] on li "Azure OpenAI" at bounding box center [151, 256] width 259 height 11
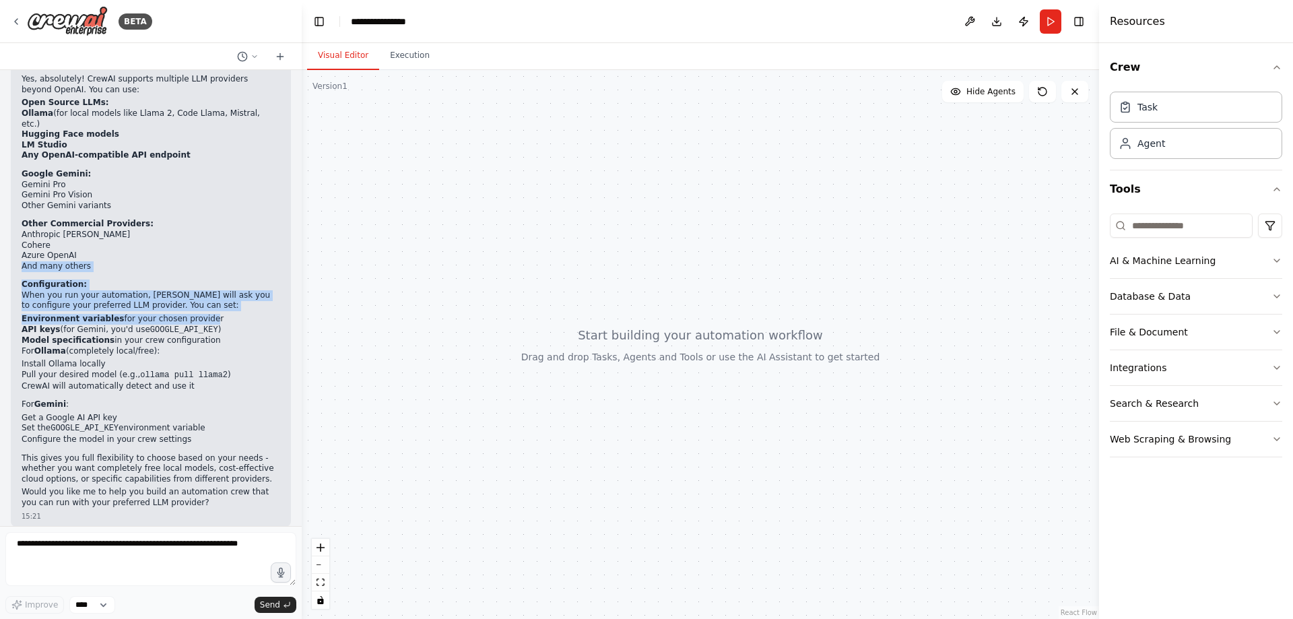
drag, startPoint x: 170, startPoint y: 302, endPoint x: 7, endPoint y: 252, distance: 170.4
click at [7, 252] on div "cab we use the crew without openai means open source llm model and gemini? 15:2…" at bounding box center [151, 298] width 302 height 456
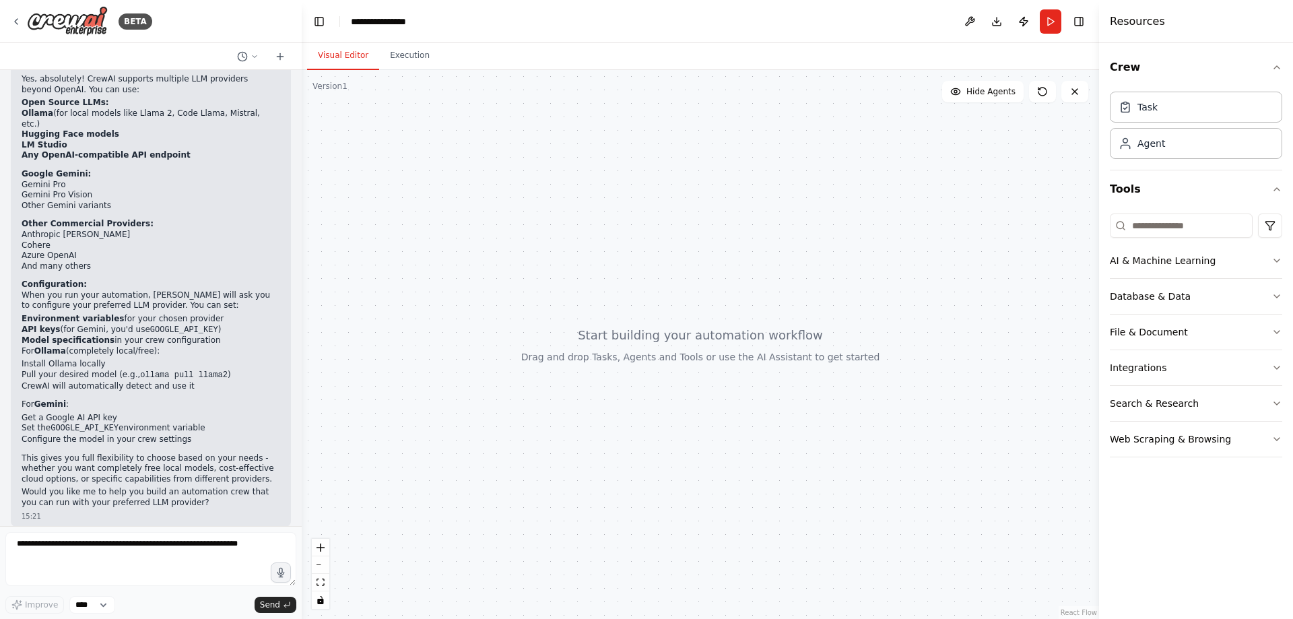
click at [73, 335] on strong "Model specifications" at bounding box center [68, 339] width 93 height 9
drag, startPoint x: 168, startPoint y: 343, endPoint x: 24, endPoint y: 271, distance: 160.5
click at [24, 271] on div "▶ Thought process Yes, absolutely! CrewAI supports multiple LLM providers beyon…" at bounding box center [151, 280] width 259 height 455
click at [96, 370] on li "Pull your desired model (e.g., ollama pull llama2 )" at bounding box center [151, 375] width 259 height 11
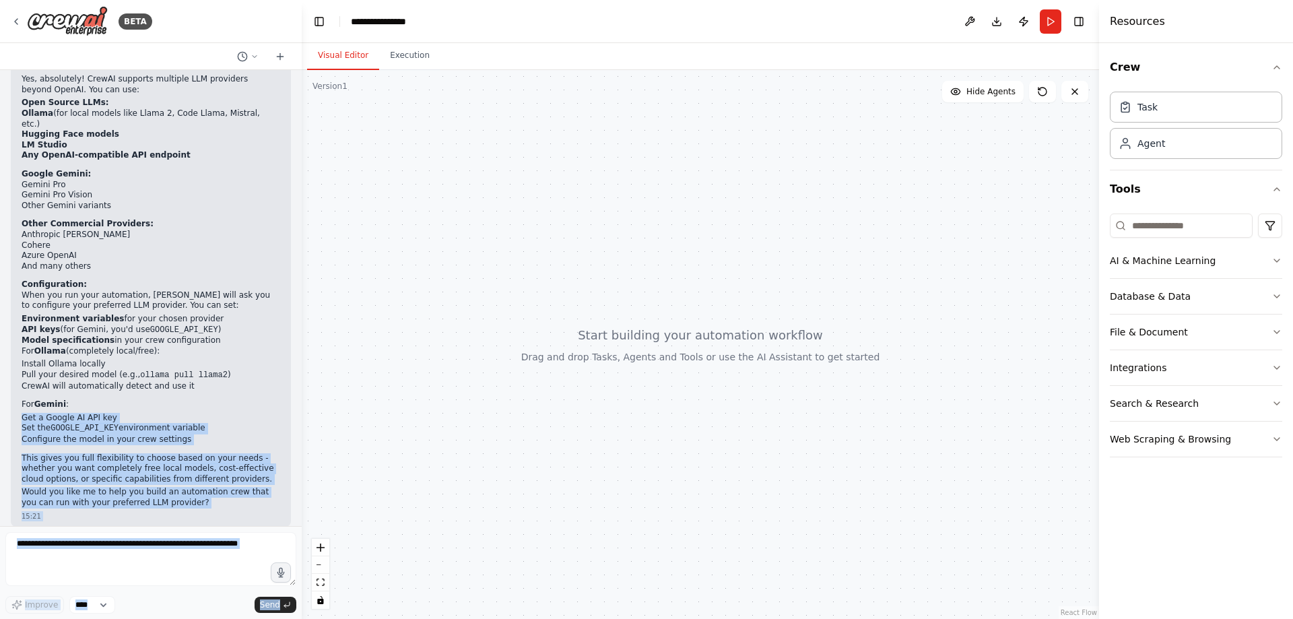
drag, startPoint x: 104, startPoint y: 401, endPoint x: 0, endPoint y: 294, distance: 149.6
click at [0, 294] on div "BETA cab we use the crew without openai means open source llm model and gemini?…" at bounding box center [151, 309] width 302 height 619
click at [119, 434] on div "▶ Thought process Yes, absolutely! CrewAI supports multiple LLM providers beyon…" at bounding box center [151, 280] width 259 height 455
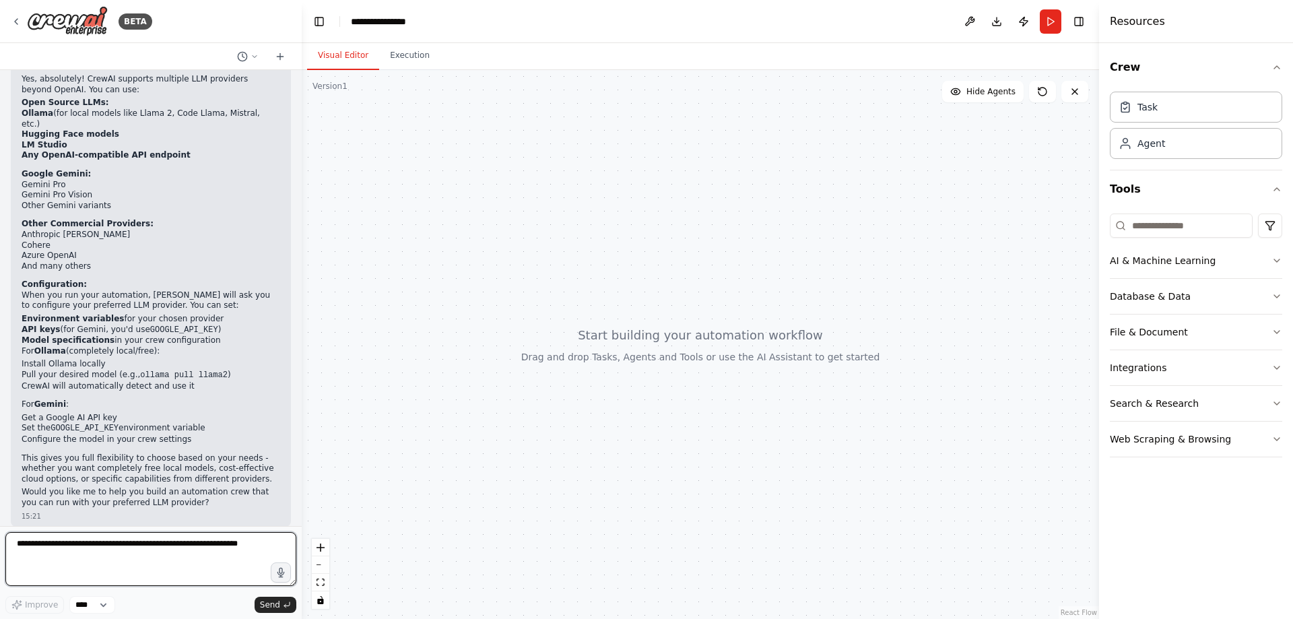
click at [85, 549] on textarea at bounding box center [150, 559] width 291 height 54
type textarea "**********"
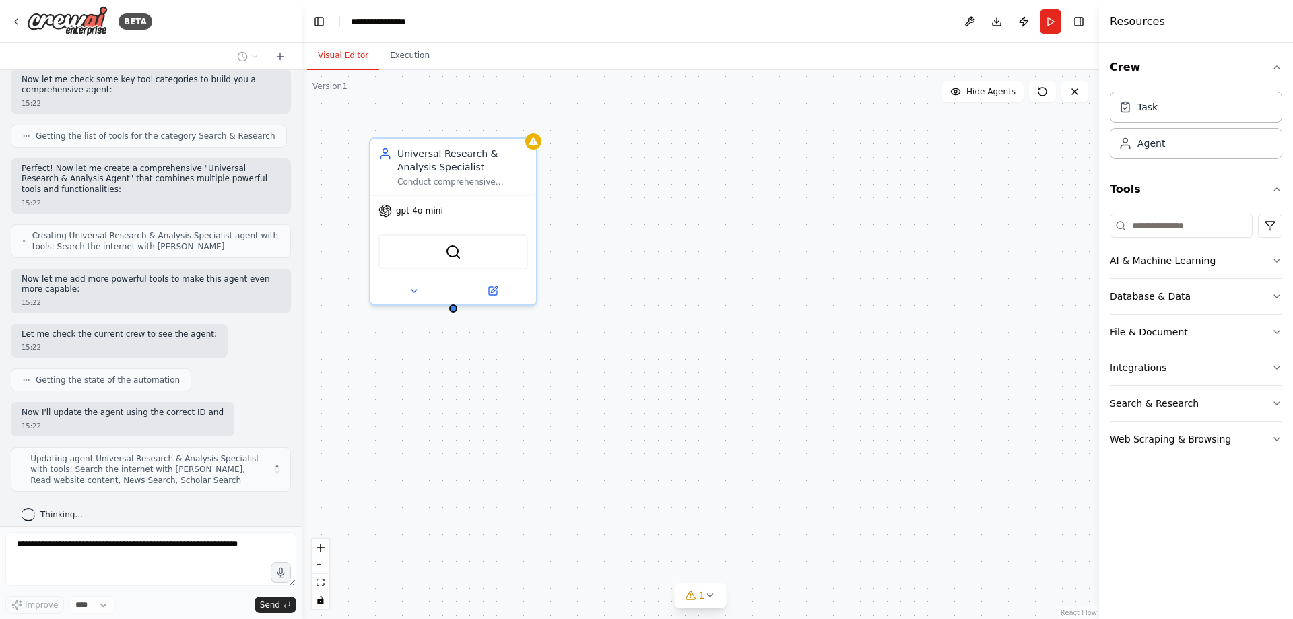
scroll to position [783, 0]
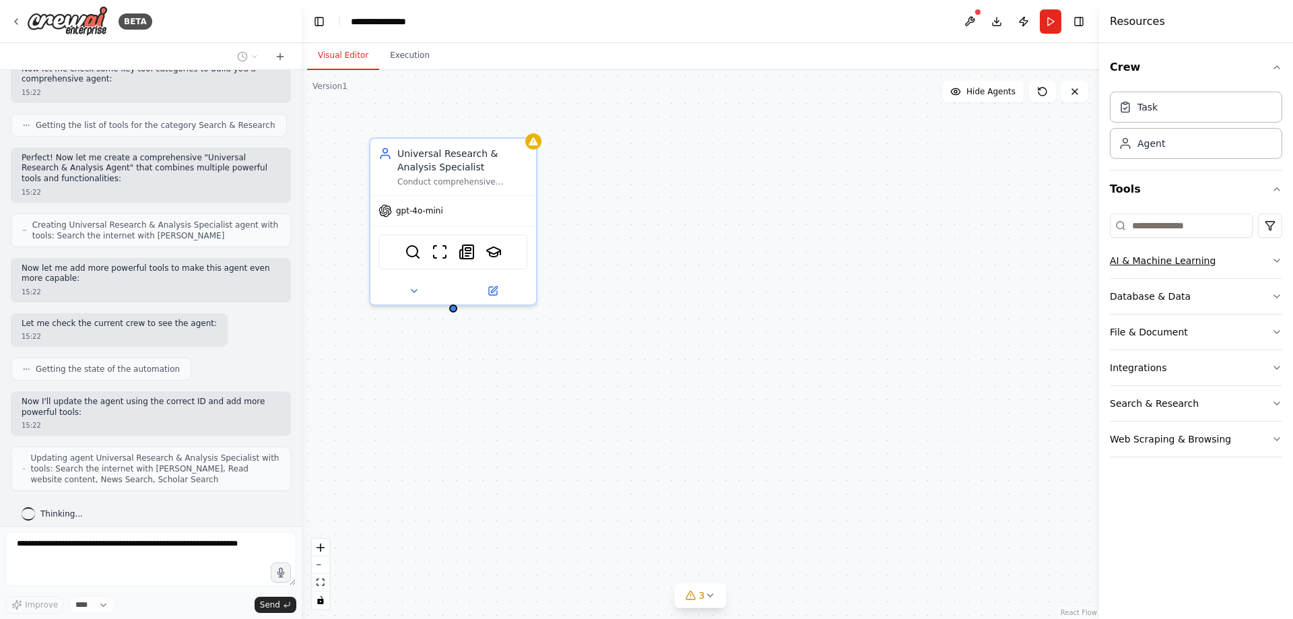
click at [1266, 259] on button "AI & Machine Learning" at bounding box center [1196, 260] width 172 height 35
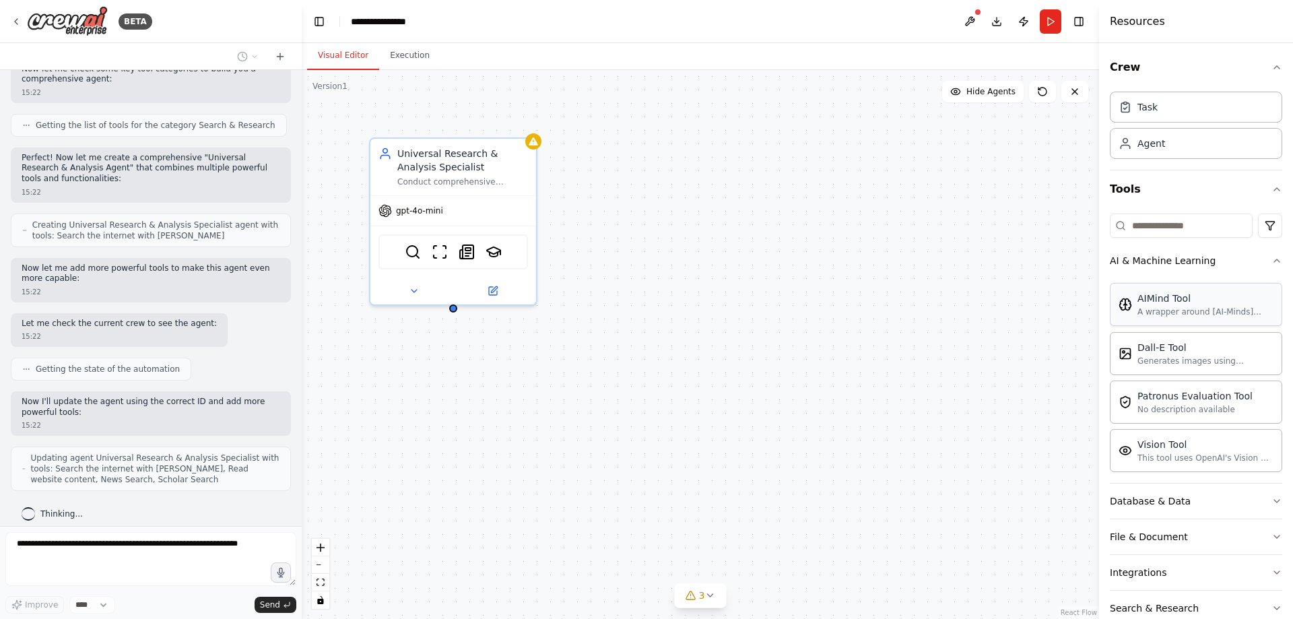
scroll to position [861, 0]
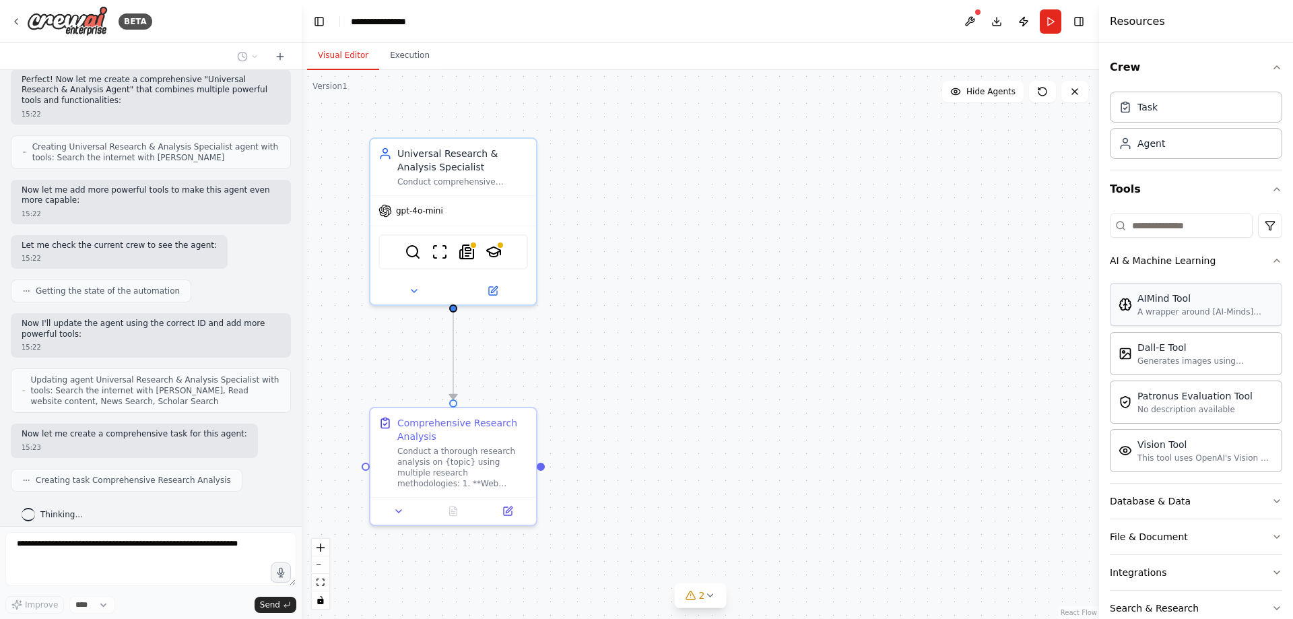
click at [1218, 317] on div "A wrapper around [AI-Minds](https://mindsdb.com/minds). Useful for when you nee…" at bounding box center [1206, 311] width 136 height 11
click at [1178, 316] on div "A wrapper around [AI-Minds](https://mindsdb.com/minds). Useful for when you nee…" at bounding box center [1206, 311] width 136 height 11
click at [1140, 300] on div "AIMind Tool" at bounding box center [1206, 298] width 136 height 13
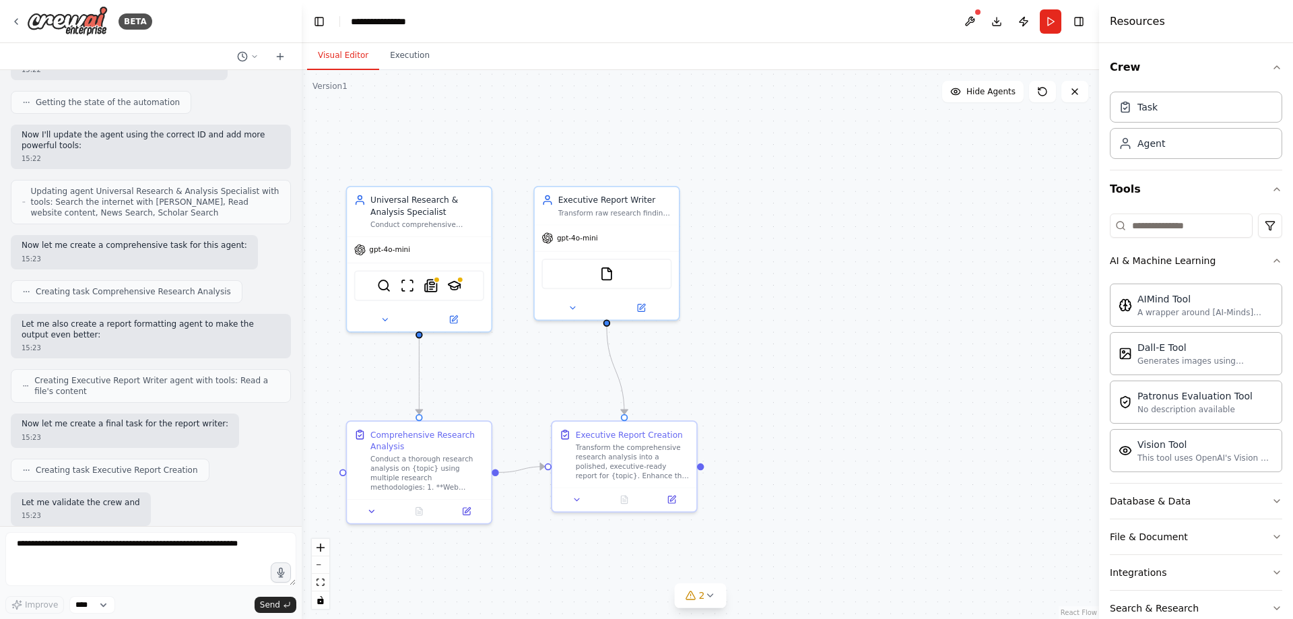
scroll to position [1119, 0]
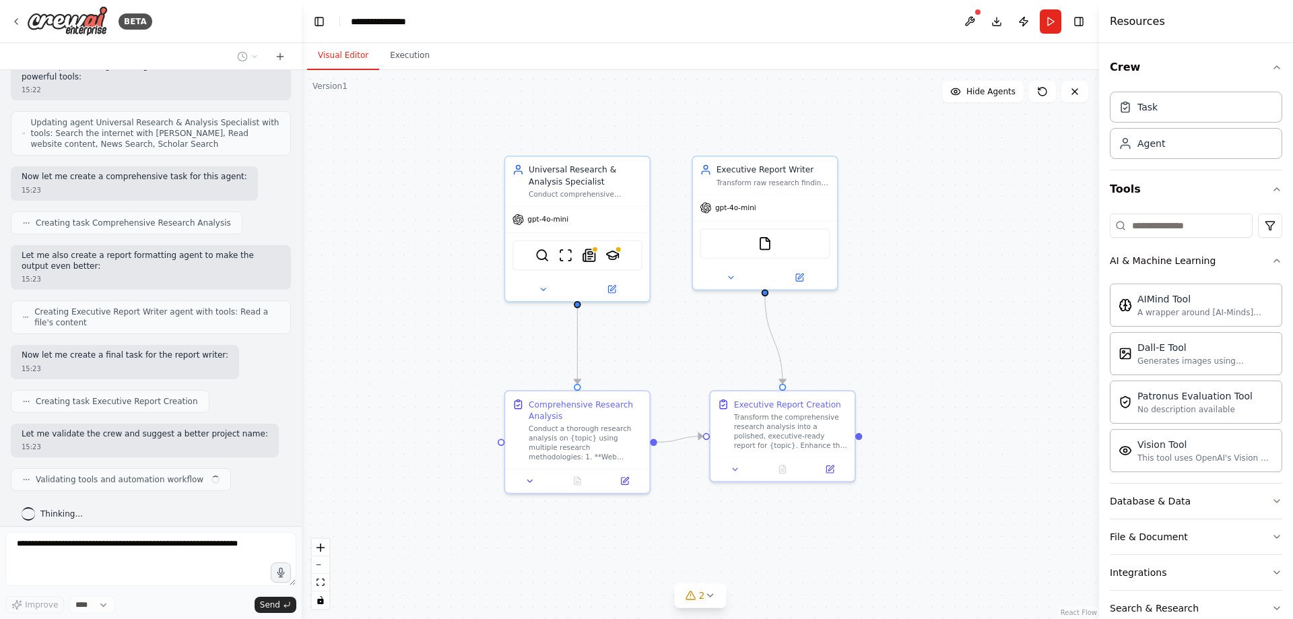
drag, startPoint x: 490, startPoint y: 362, endPoint x: 648, endPoint y: 331, distance: 161.2
click at [648, 331] on div ".deletable-edge-delete-btn { width: 20px; height: 20px; border: 0px solid #ffff…" at bounding box center [700, 344] width 797 height 549
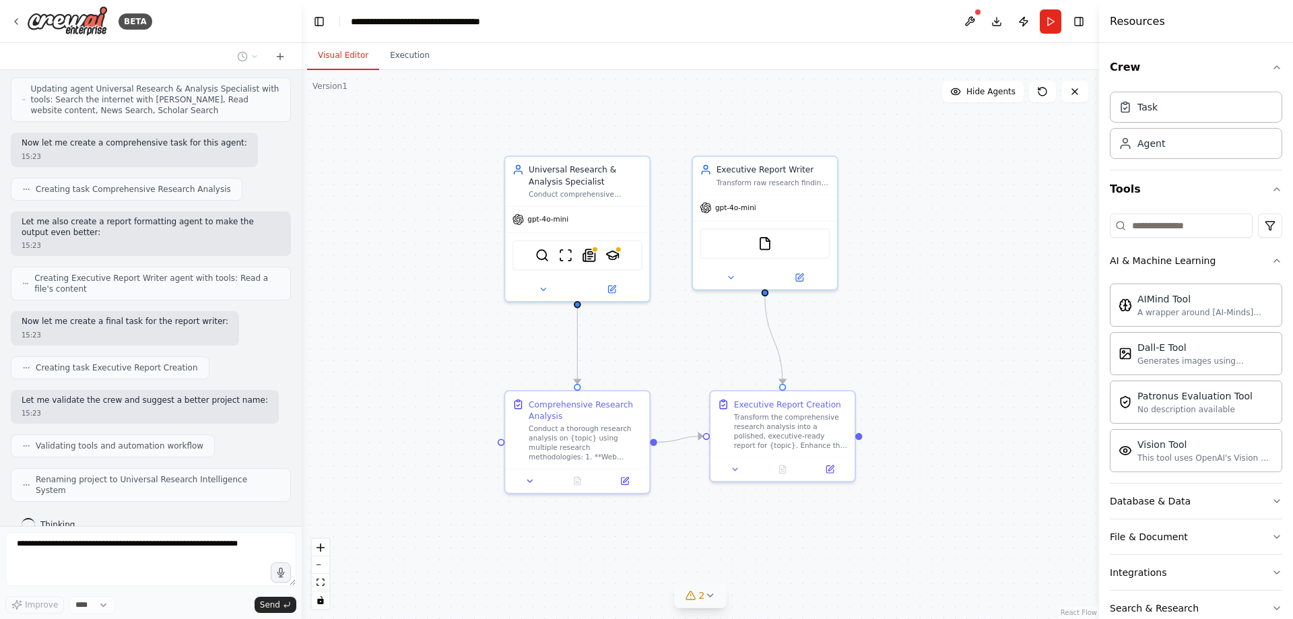
click at [708, 595] on icon at bounding box center [709, 595] width 5 height 3
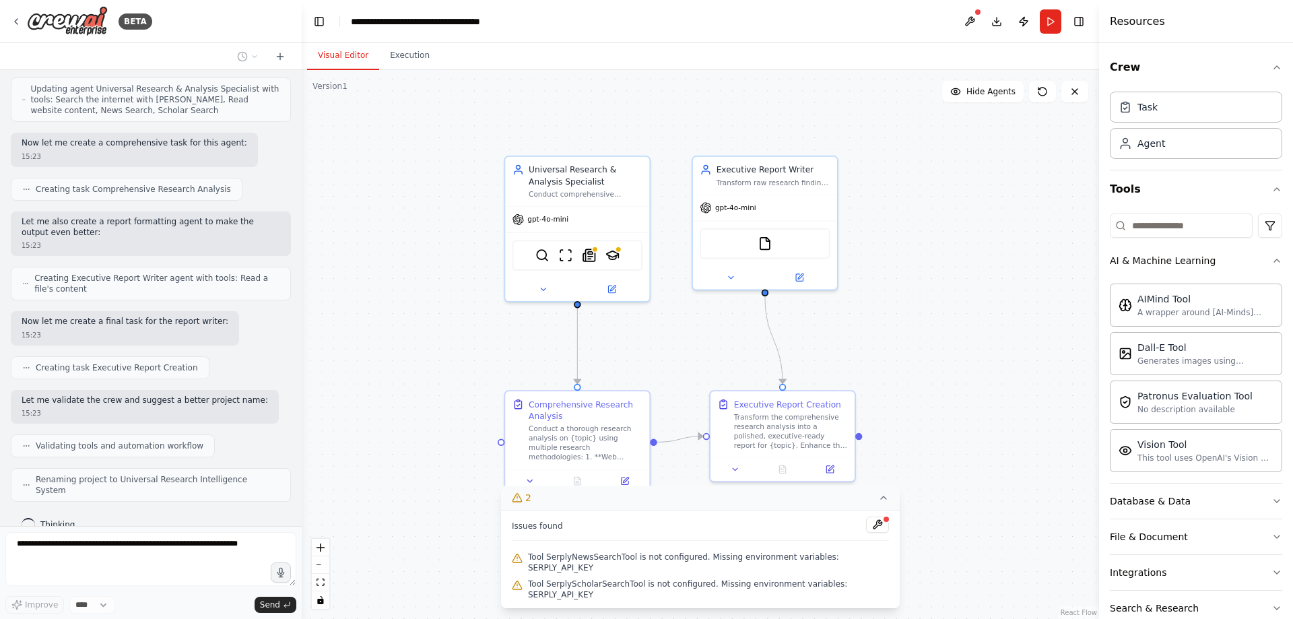
click at [956, 395] on div ".deletable-edge-delete-btn { width: 20px; height: 20px; border: 0px solid #ffff…" at bounding box center [700, 344] width 797 height 549
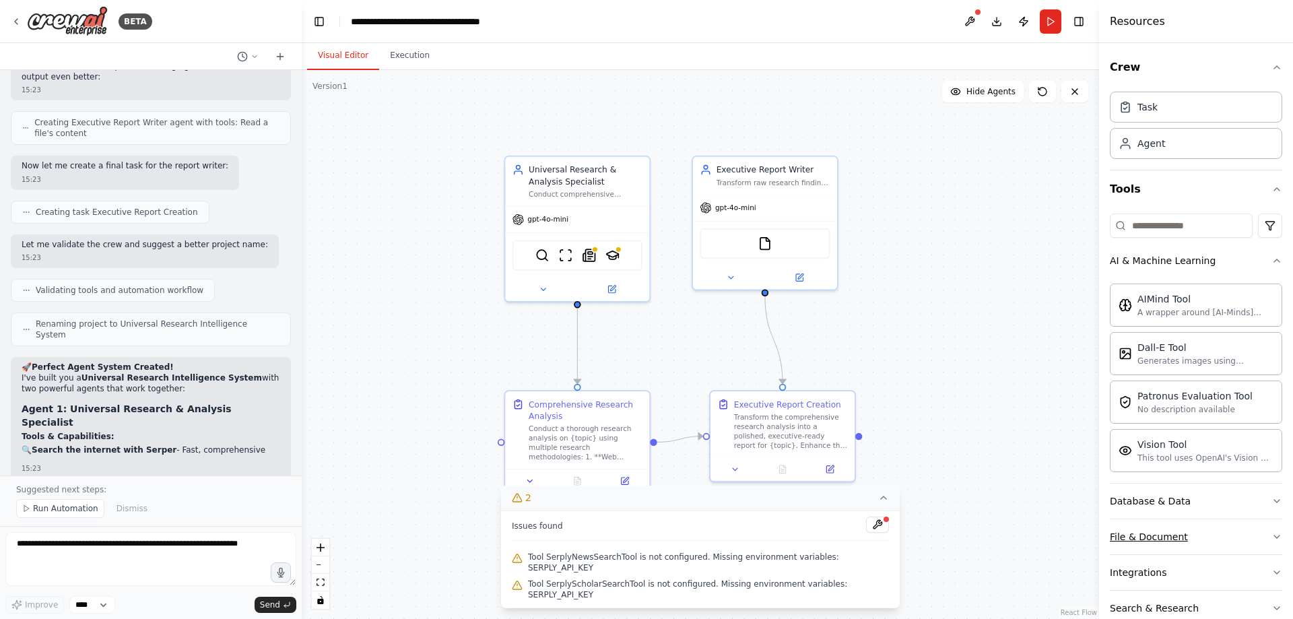
click at [1272, 535] on icon "button" at bounding box center [1277, 536] width 11 height 11
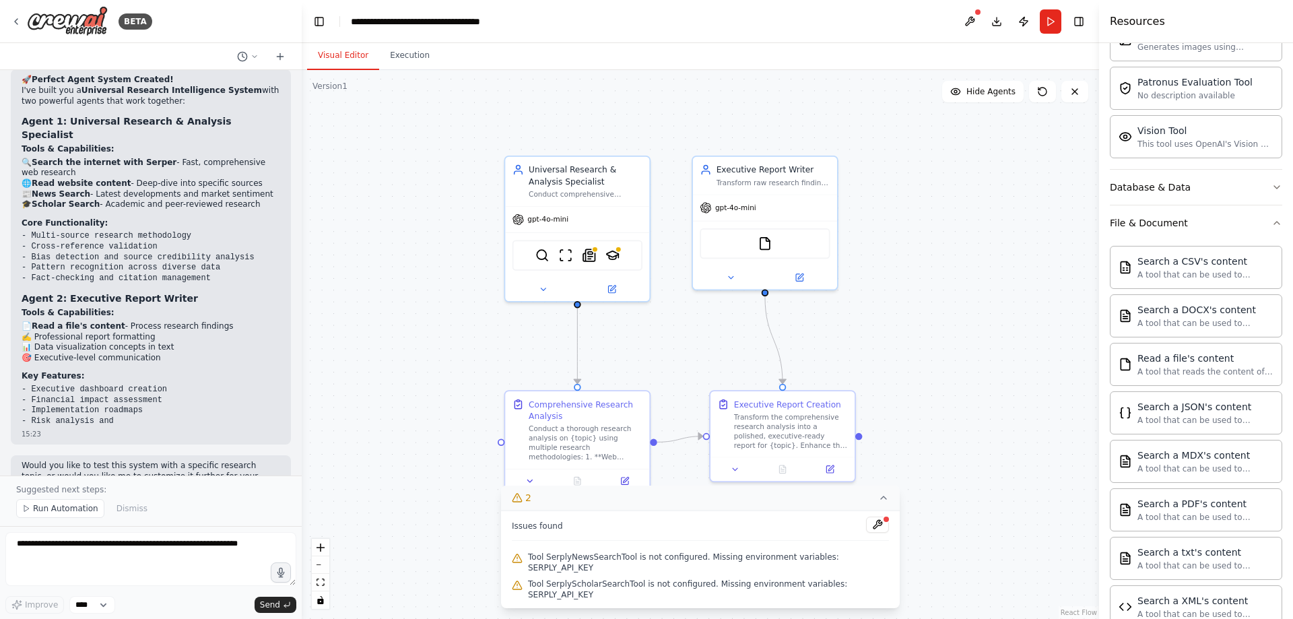
scroll to position [261, 0]
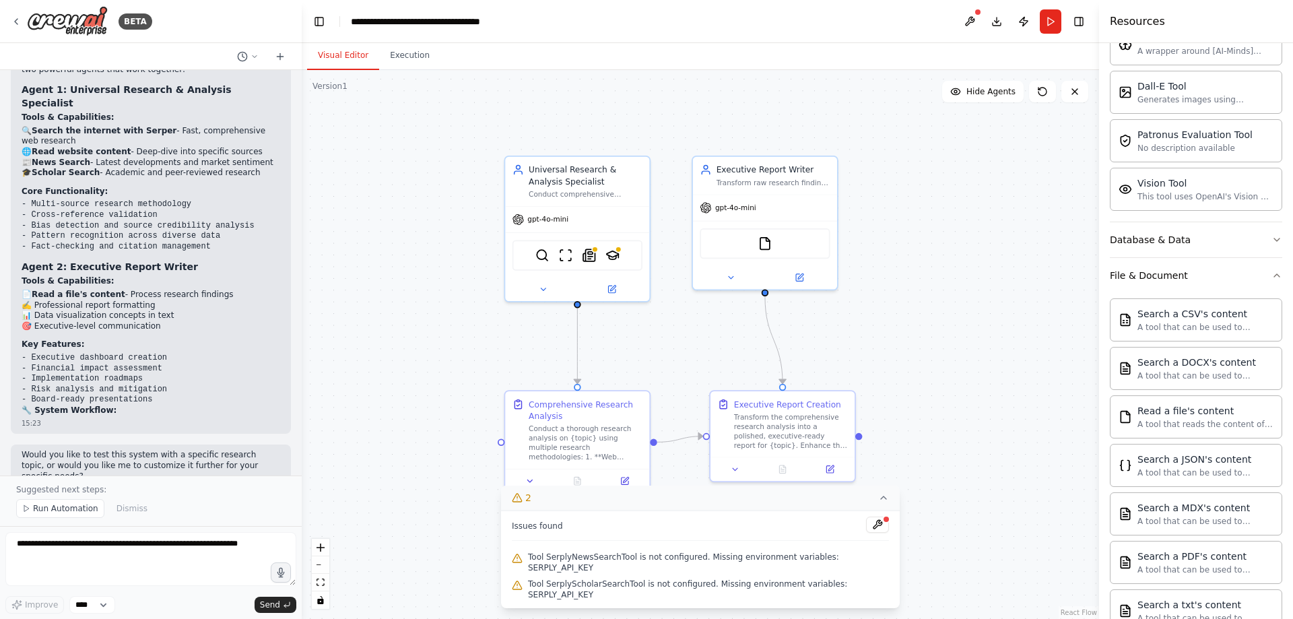
click at [999, 443] on div ".deletable-edge-delete-btn { width: 20px; height: 20px; border: 0px solid #ffff…" at bounding box center [700, 344] width 797 height 549
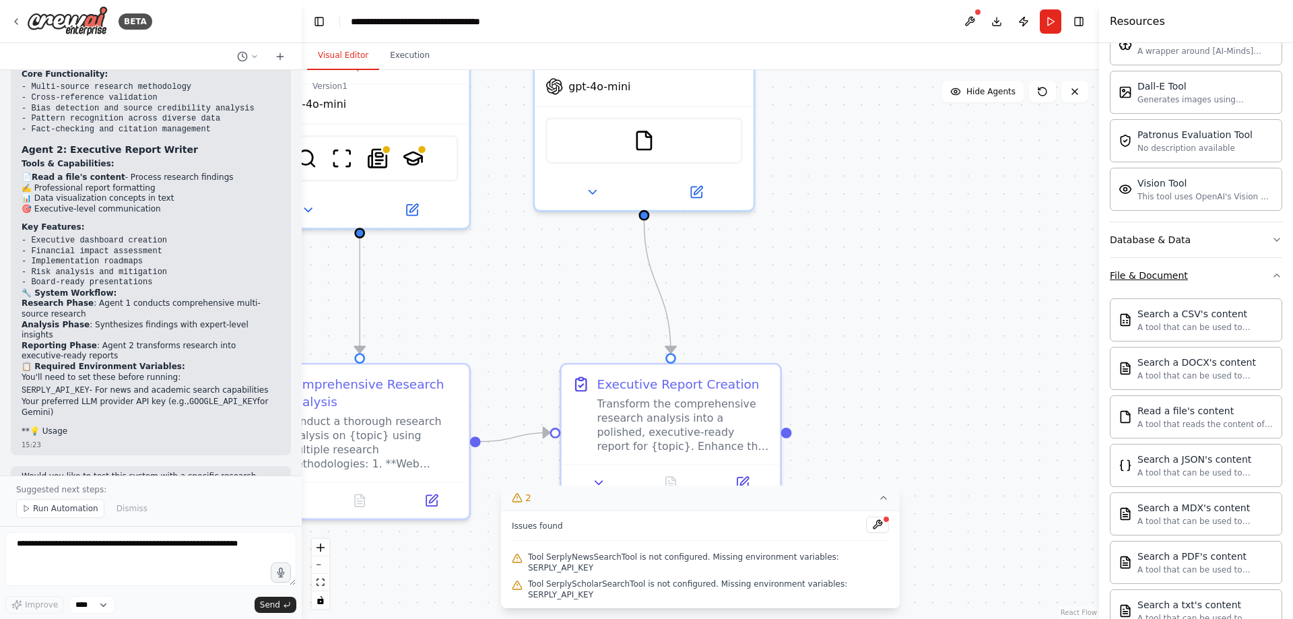
click at [1272, 272] on icon "button" at bounding box center [1277, 275] width 11 height 11
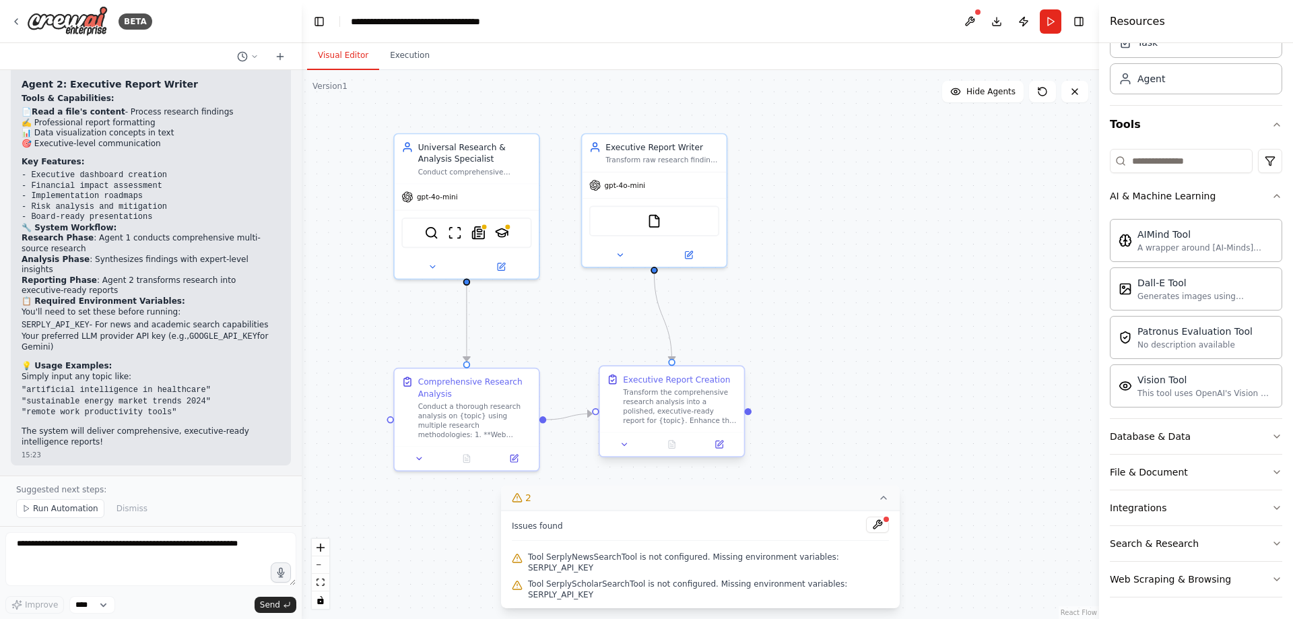
scroll to position [1820, 0]
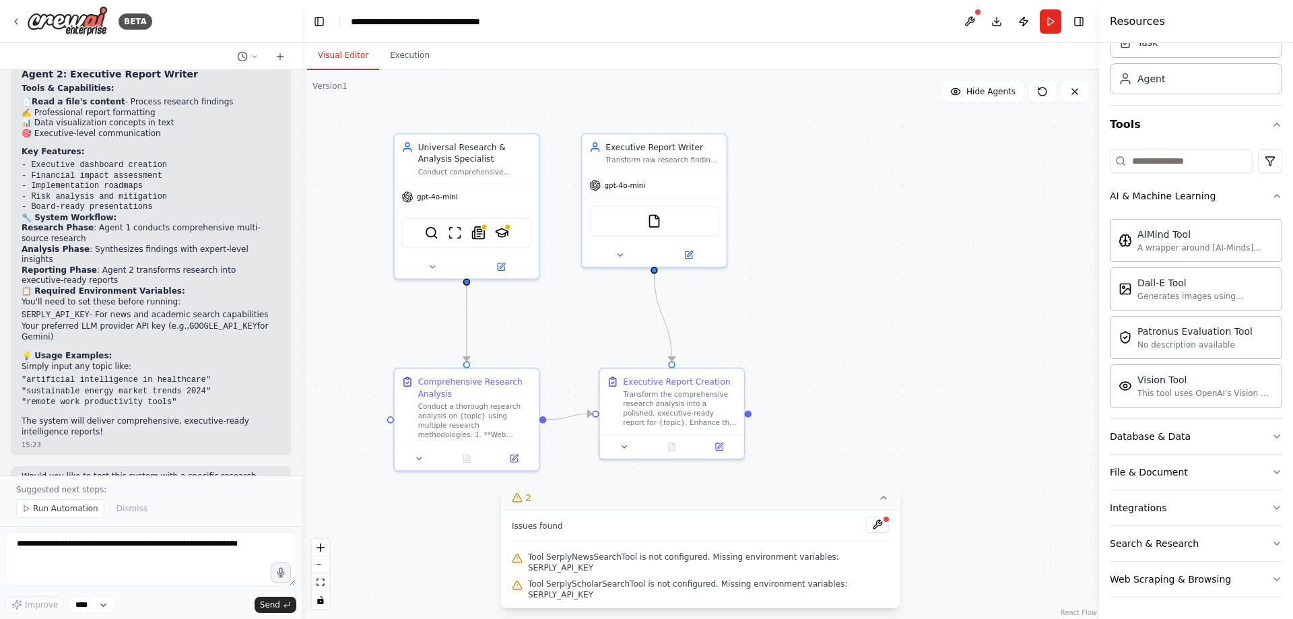
click at [797, 338] on div ".deletable-edge-delete-btn { width: 20px; height: 20px; border: 0px solid #ffff…" at bounding box center [700, 344] width 797 height 549
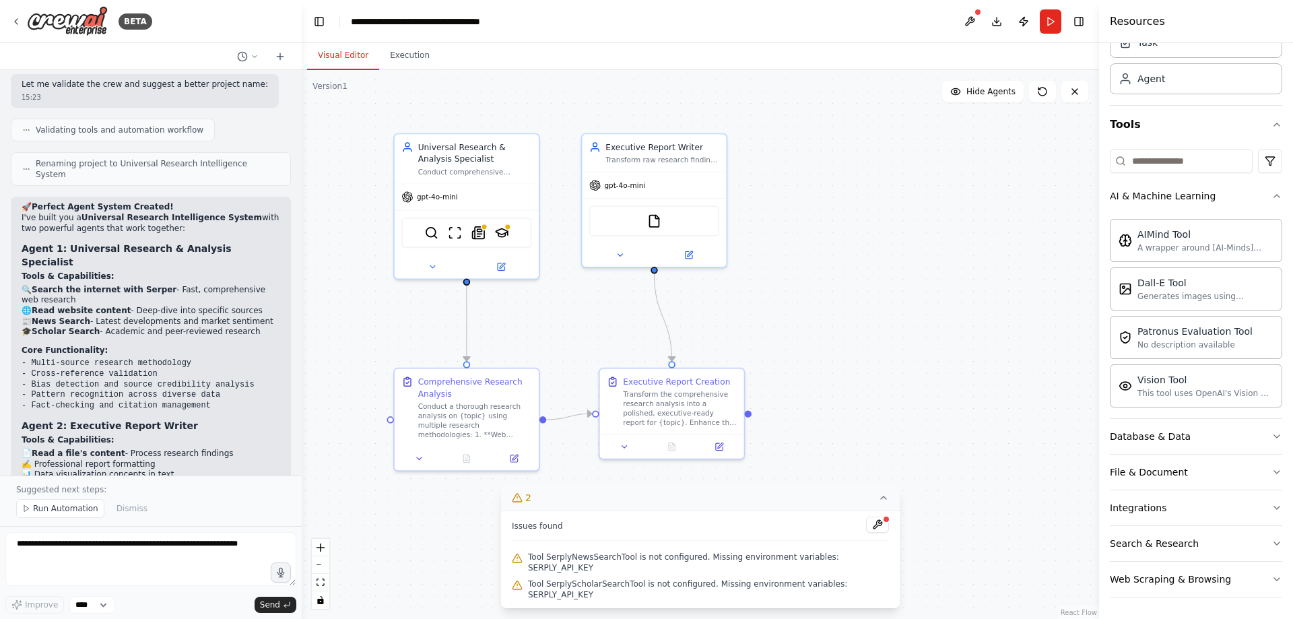
scroll to position [1550, 0]
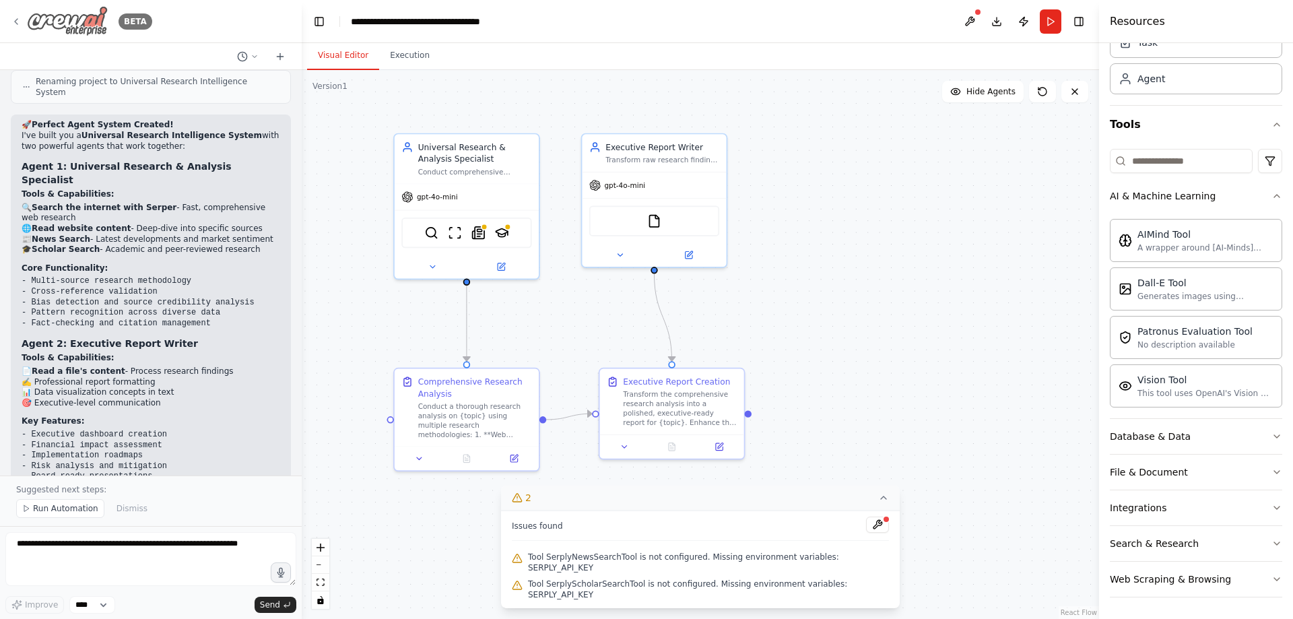
click at [19, 21] on icon at bounding box center [16, 21] width 11 height 11
